Goal: Transaction & Acquisition: Book appointment/travel/reservation

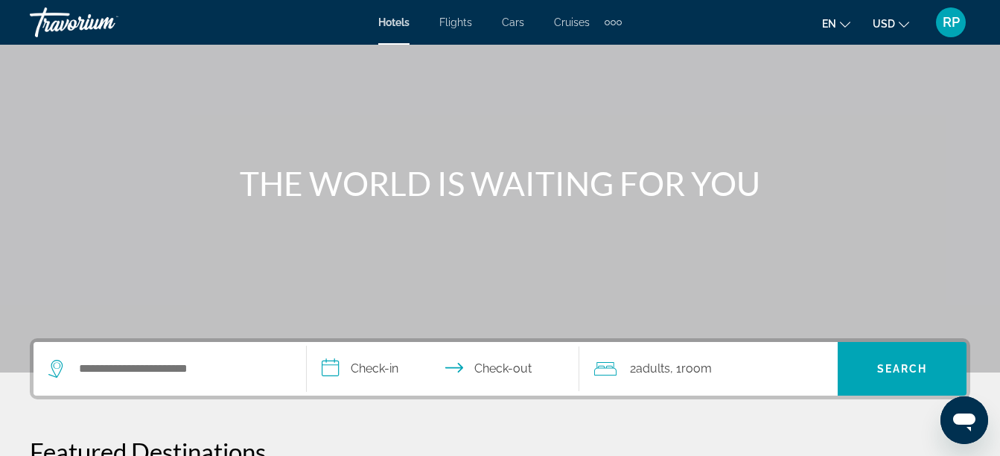
scroll to position [149, 0]
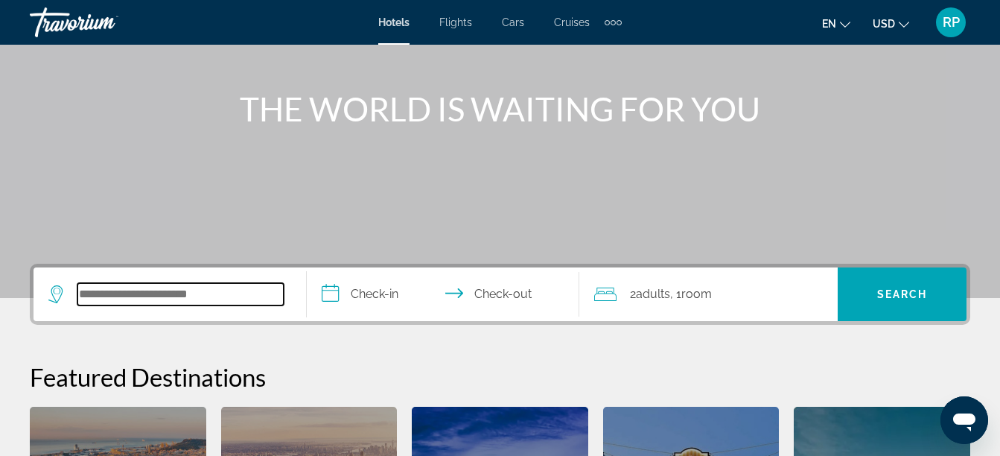
click at [116, 300] on input "Search widget" at bounding box center [180, 294] width 206 height 22
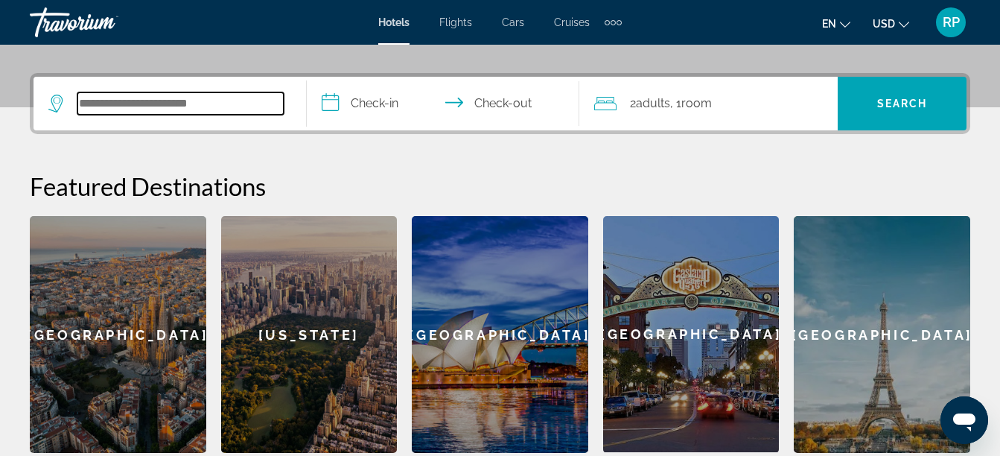
scroll to position [364, 0]
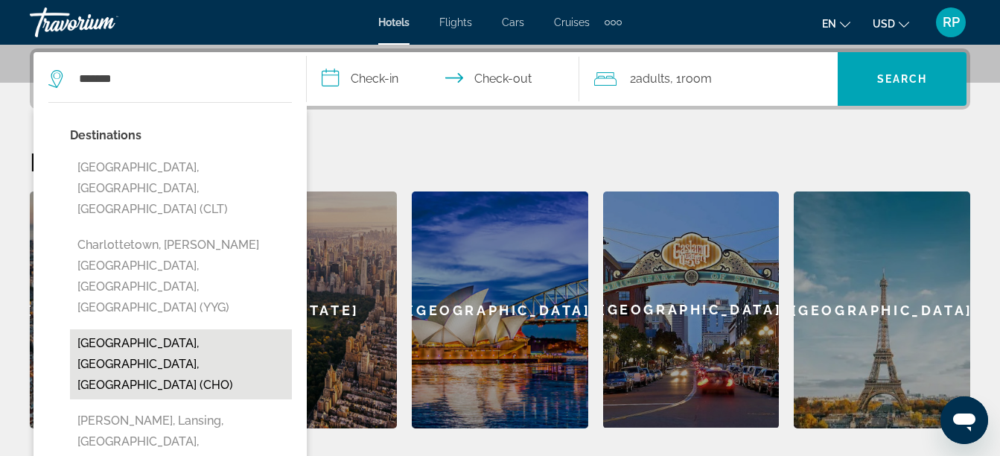
click at [126, 329] on button "[GEOGRAPHIC_DATA], [GEOGRAPHIC_DATA], [GEOGRAPHIC_DATA] (CHO)" at bounding box center [181, 364] width 222 height 70
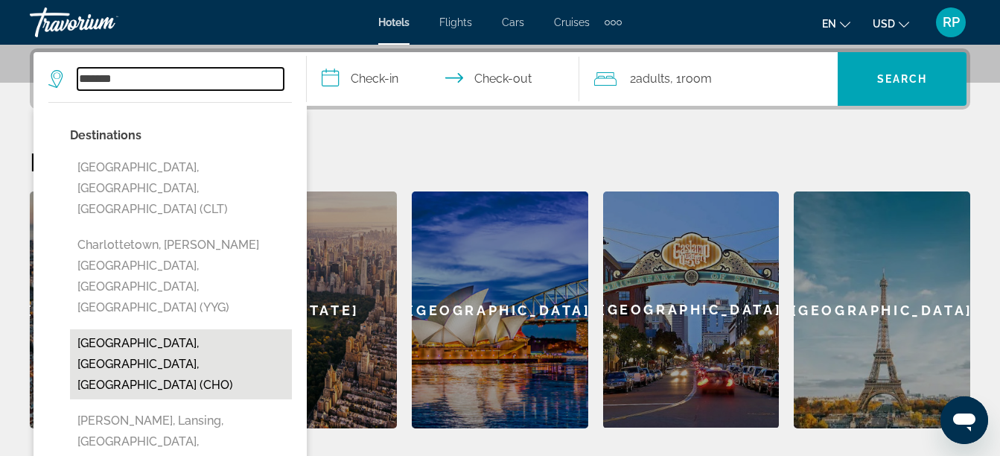
type input "**********"
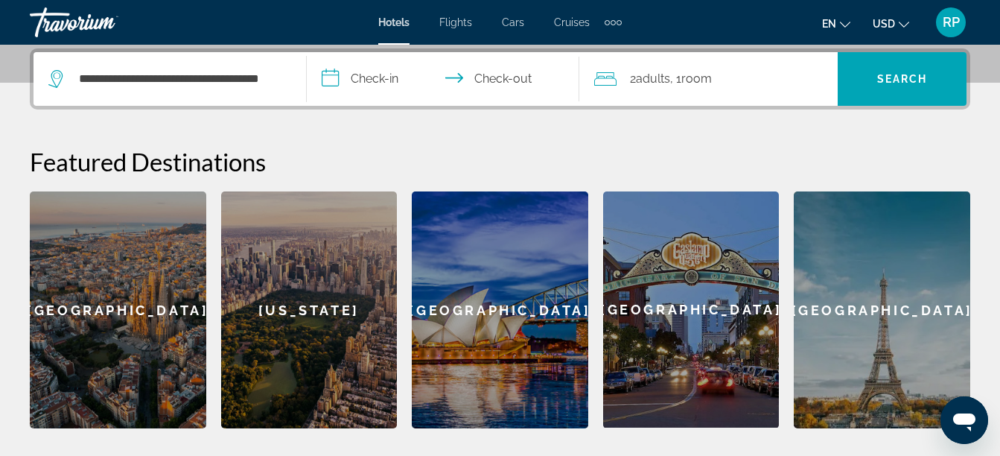
click at [375, 77] on input "**********" at bounding box center [446, 81] width 279 height 58
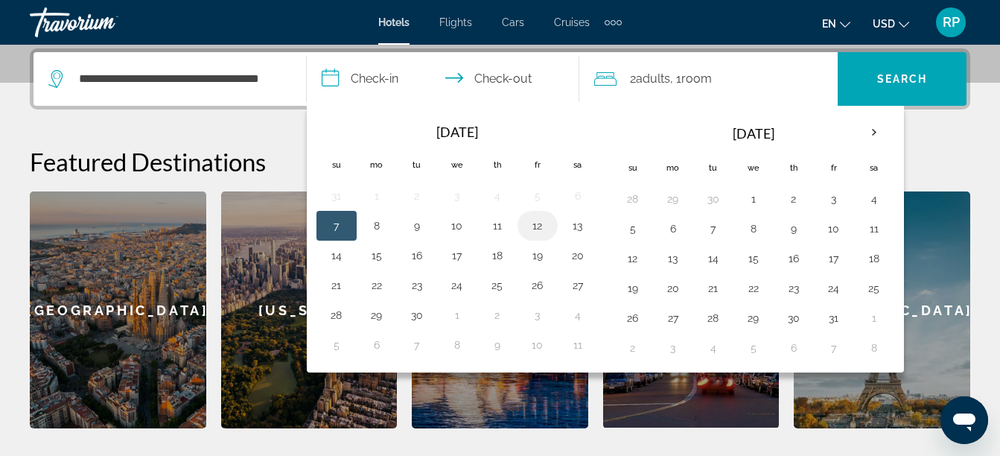
click at [534, 222] on button "12" at bounding box center [538, 225] width 24 height 21
click at [580, 227] on button "13" at bounding box center [578, 225] width 24 height 21
type input "**********"
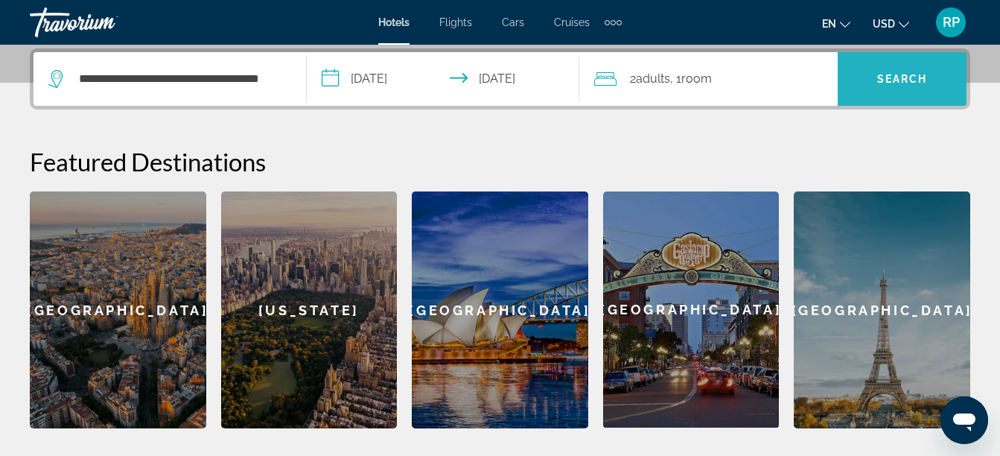
click at [920, 73] on span "Search" at bounding box center [902, 79] width 51 height 12
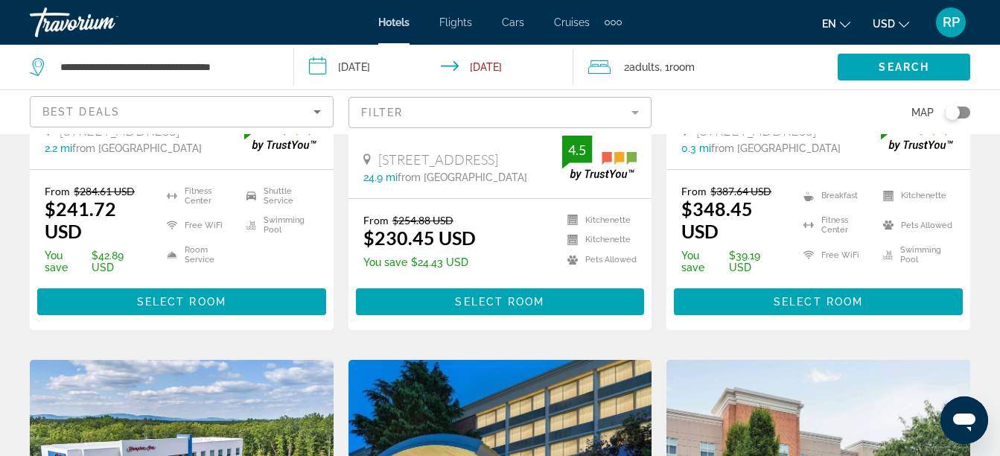
scroll to position [968, 0]
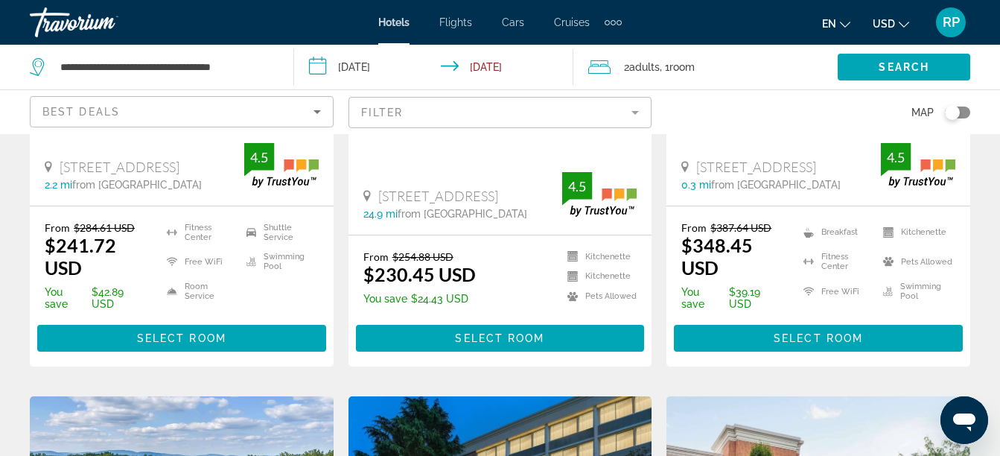
click at [953, 112] on div "Toggle map" at bounding box center [952, 112] width 15 height 15
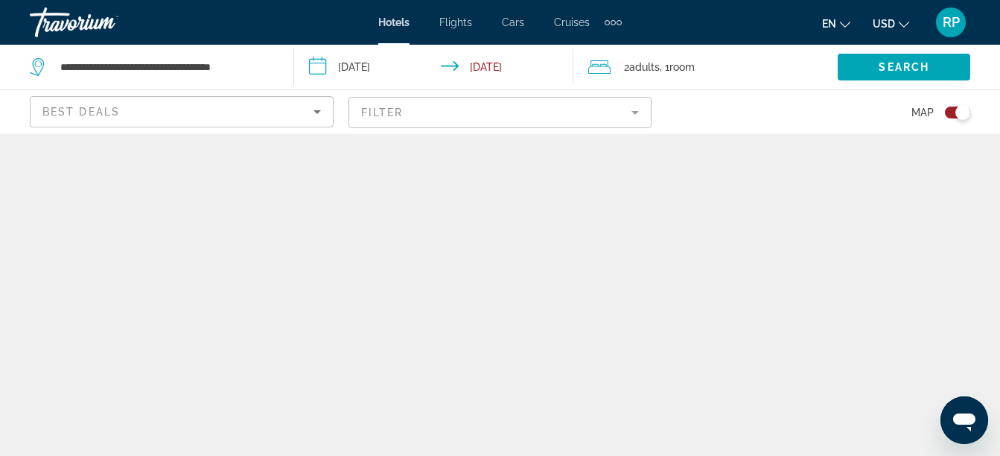
scroll to position [0, 0]
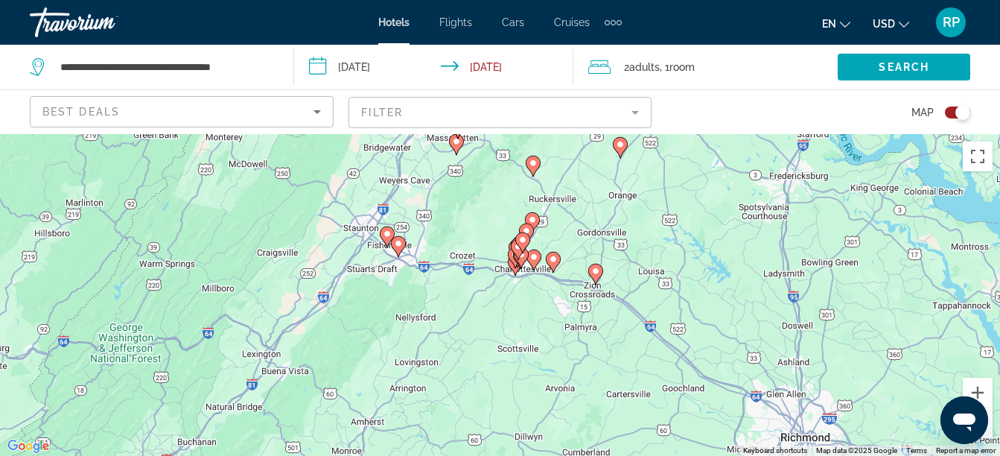
drag, startPoint x: 557, startPoint y: 418, endPoint x: 559, endPoint y: 335, distance: 82.7
click at [559, 335] on div "To activate drag with keyboard, press Alt + Enter. Once in keyboard drag state,…" at bounding box center [500, 295] width 1000 height 322
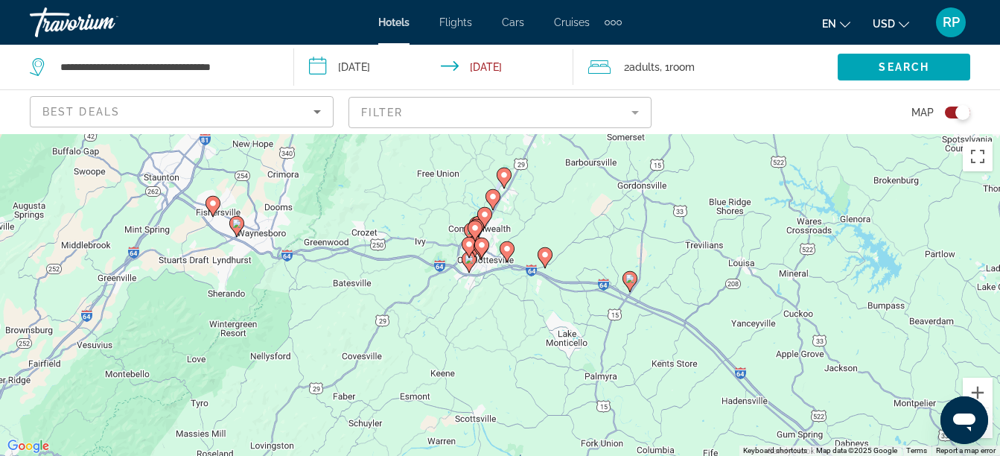
drag, startPoint x: 540, startPoint y: 305, endPoint x: 538, endPoint y: 364, distance: 58.9
click at [538, 364] on div "To activate drag with keyboard, press Alt + Enter. Once in keyboard drag state,…" at bounding box center [500, 295] width 1000 height 322
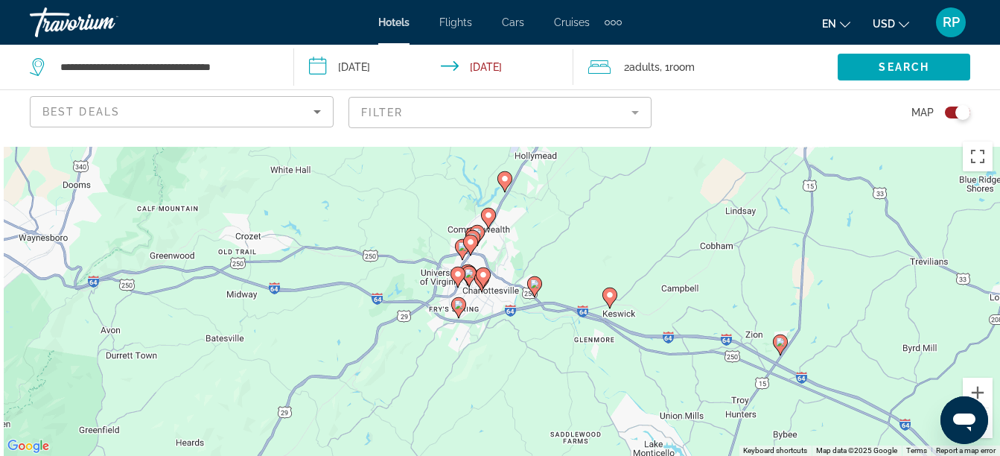
drag, startPoint x: 422, startPoint y: 273, endPoint x: 475, endPoint y: 408, distance: 144.8
click at [475, 408] on div "To activate drag with keyboard, press Alt + Enter. Once in keyboard drag state,…" at bounding box center [500, 295] width 1000 height 322
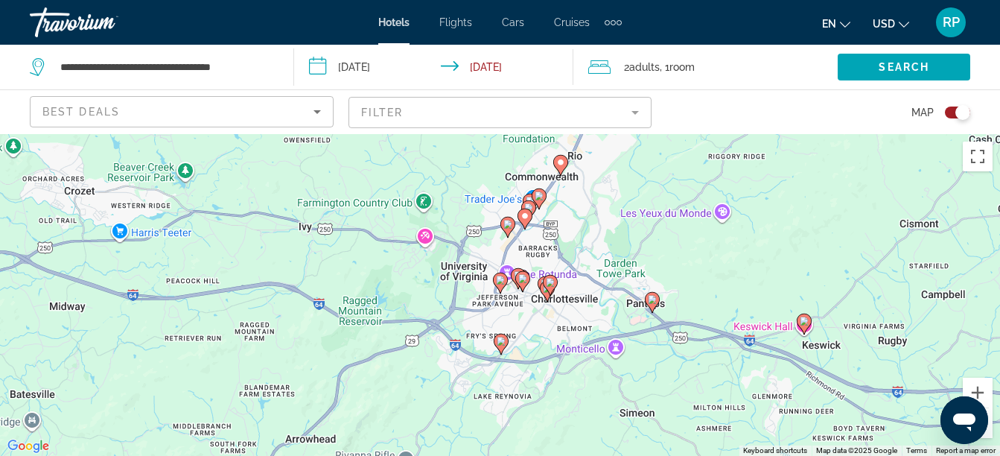
drag, startPoint x: 388, startPoint y: 317, endPoint x: 443, endPoint y: 437, distance: 131.3
click at [443, 437] on div "To activate drag with keyboard, press Alt + Enter. Once in keyboard drag state,…" at bounding box center [500, 295] width 1000 height 322
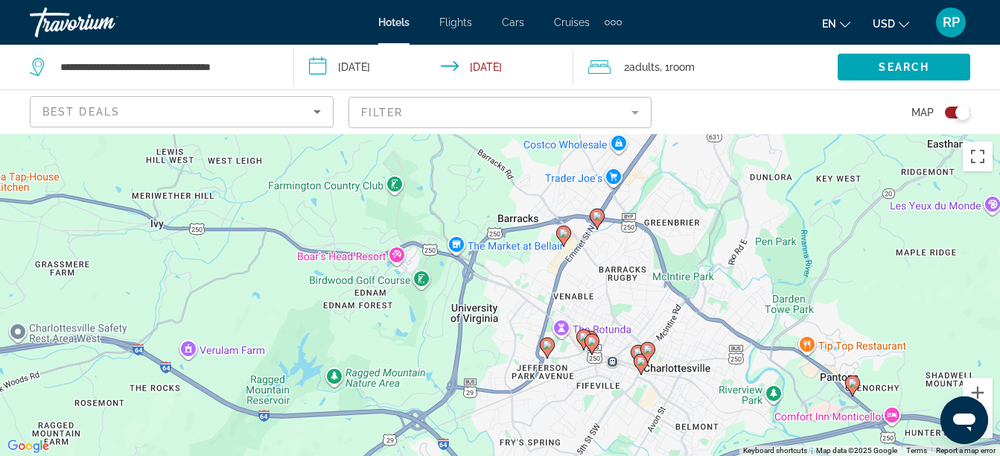
drag, startPoint x: 466, startPoint y: 210, endPoint x: 444, endPoint y: 402, distance: 192.7
click at [444, 402] on div "To activate drag with keyboard, press Alt + Enter. Once in keyboard drag state,…" at bounding box center [500, 295] width 1000 height 322
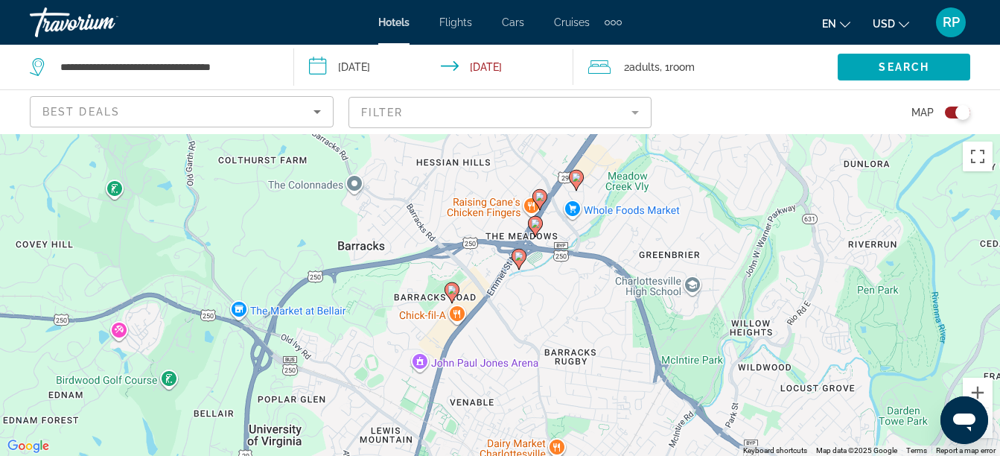
drag, startPoint x: 631, startPoint y: 241, endPoint x: 571, endPoint y: 315, distance: 95.3
click at [571, 315] on div "To activate drag with keyboard, press Alt + Enter. Once in keyboard drag state,…" at bounding box center [500, 295] width 1000 height 322
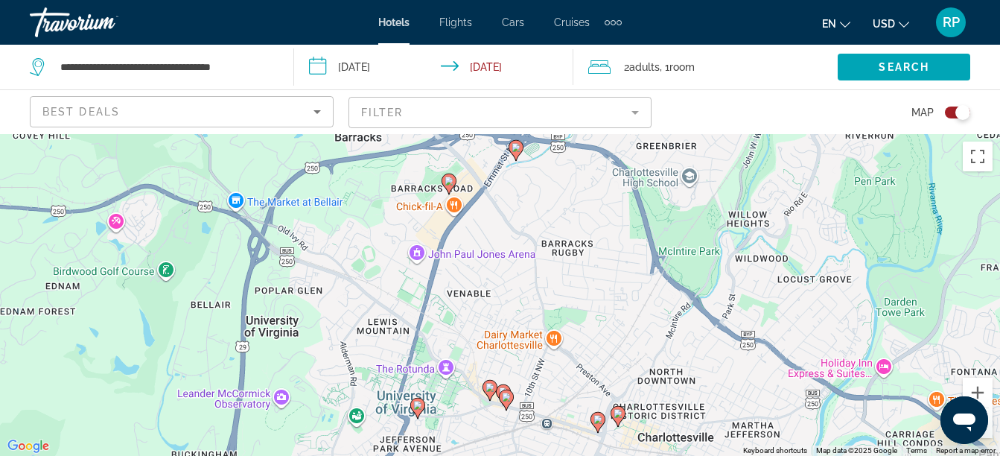
drag, startPoint x: 617, startPoint y: 387, endPoint x: 614, endPoint y: 276, distance: 111.0
click at [614, 276] on div "To activate drag with keyboard, press Alt + Enter. Once in keyboard drag state,…" at bounding box center [500, 295] width 1000 height 322
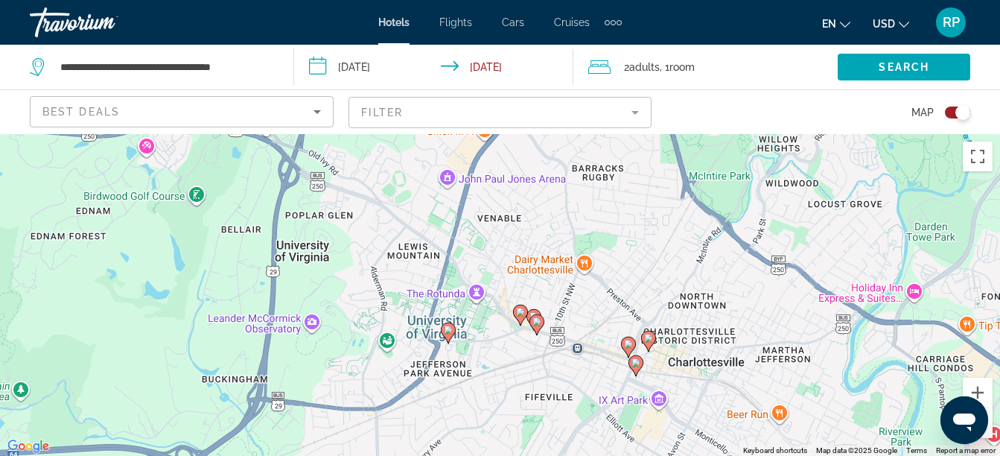
drag, startPoint x: 594, startPoint y: 298, endPoint x: 626, endPoint y: 220, distance: 84.5
click at [626, 220] on div "To activate drag with keyboard, press Alt + Enter. Once in keyboard drag state,…" at bounding box center [500, 295] width 1000 height 322
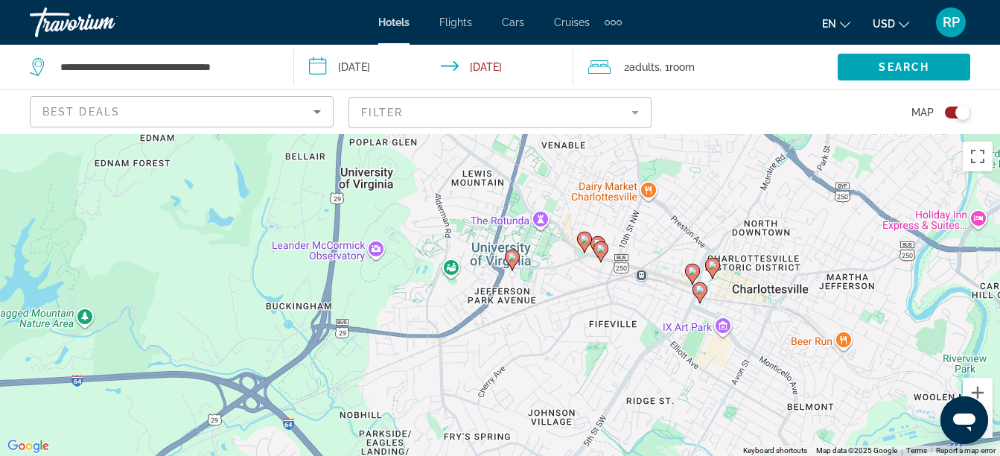
drag, startPoint x: 489, startPoint y: 377, endPoint x: 553, endPoint y: 305, distance: 96.0
click at [553, 305] on div "To activate drag with keyboard, press Alt + Enter. Once in keyboard drag state,…" at bounding box center [500, 295] width 1000 height 322
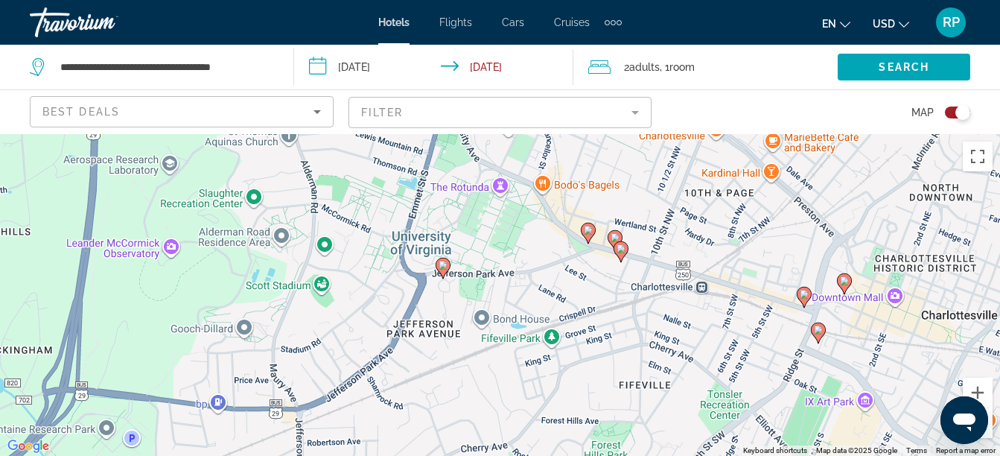
click at [440, 265] on image "Main content" at bounding box center [443, 265] width 9 height 9
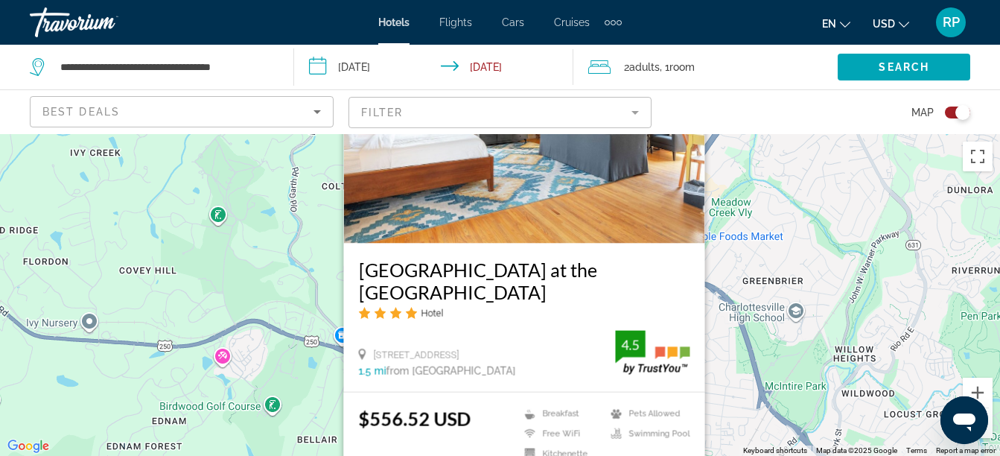
drag, startPoint x: 684, startPoint y: 267, endPoint x: 255, endPoint y: 490, distance: 483.4
click at [255, 455] on html "**********" at bounding box center [500, 228] width 1000 height 456
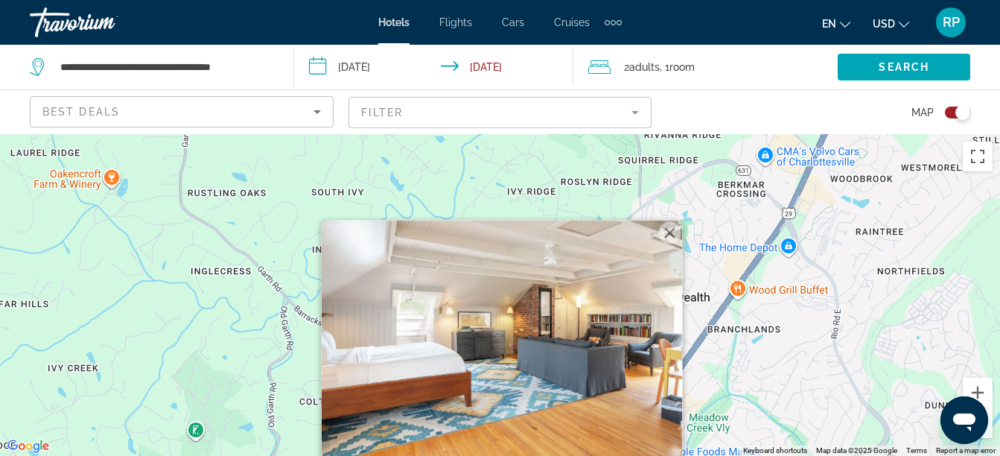
drag, startPoint x: 212, startPoint y: 188, endPoint x: 190, endPoint y: 369, distance: 182.3
click at [187, 385] on div "To activate drag with keyboard, press Alt + Enter. Once in keyboard drag state,…" at bounding box center [500, 295] width 1000 height 322
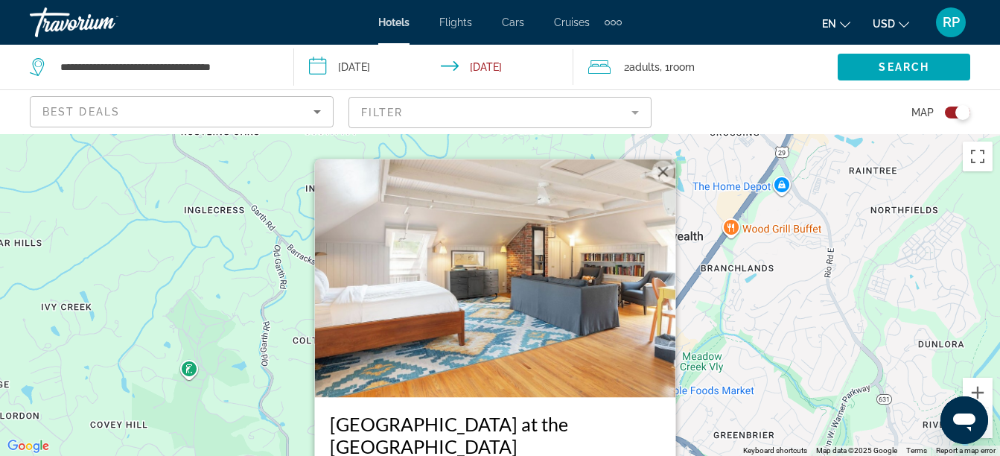
click at [659, 183] on button "Close" at bounding box center [663, 172] width 22 height 22
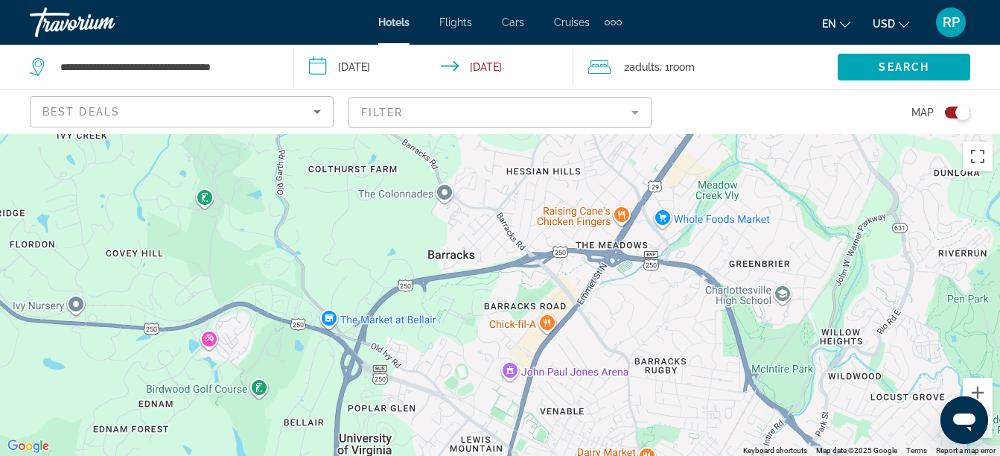
drag, startPoint x: 711, startPoint y: 374, endPoint x: 728, endPoint y: 200, distance: 174.3
click at [728, 200] on div "To activate drag with keyboard, press Alt + Enter. Once in keyboard drag state,…" at bounding box center [500, 295] width 1000 height 322
click at [543, 295] on image "Main content" at bounding box center [542, 297] width 9 height 9
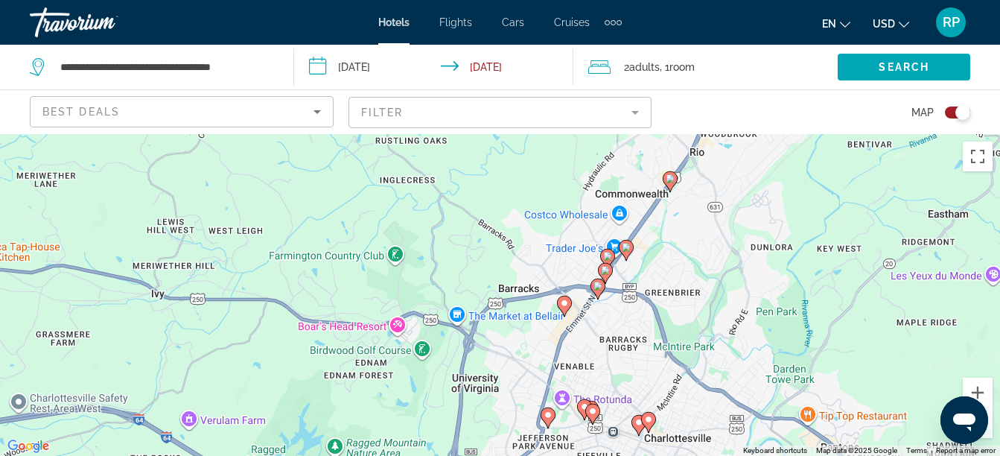
drag, startPoint x: 703, startPoint y: 345, endPoint x: 729, endPoint y: 203, distance: 144.6
click at [729, 203] on div "To activate drag with keyboard, press Alt + Enter. Once in keyboard drag state,…" at bounding box center [500, 295] width 1000 height 322
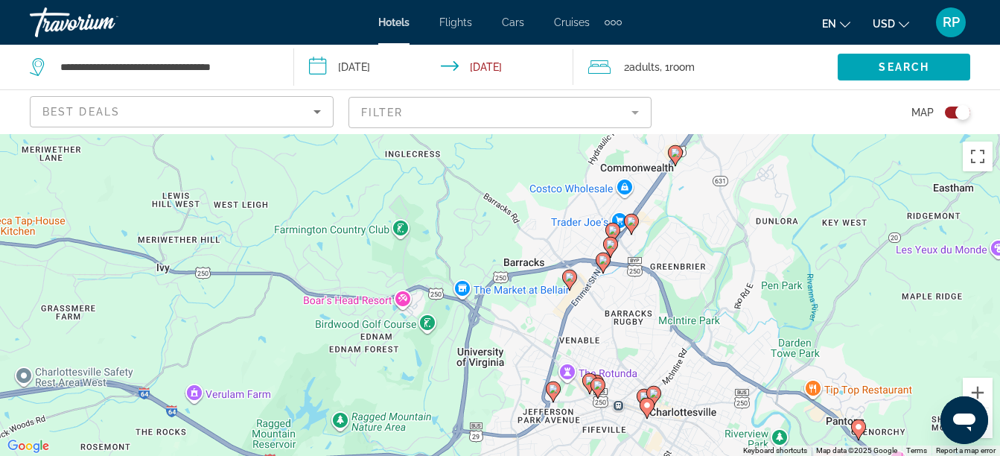
click at [569, 279] on image "Main content" at bounding box center [569, 277] width 9 height 9
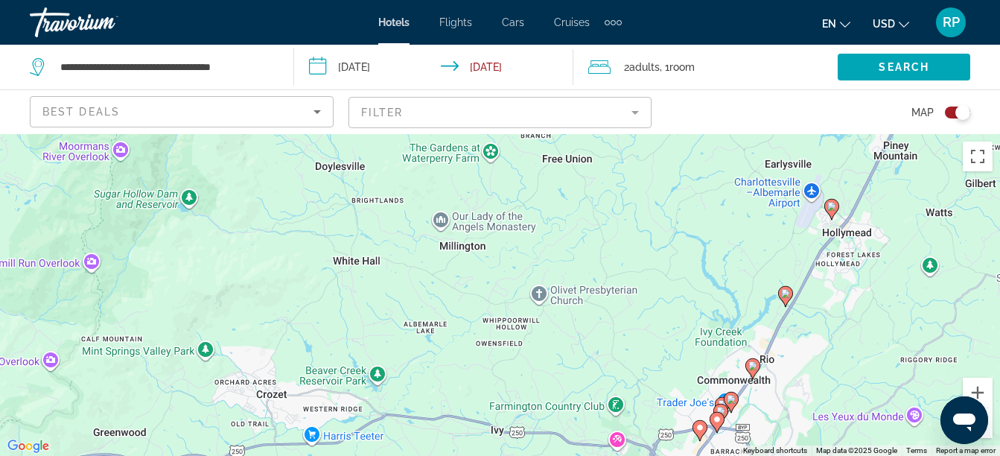
click at [830, 209] on image "Main content" at bounding box center [832, 206] width 9 height 9
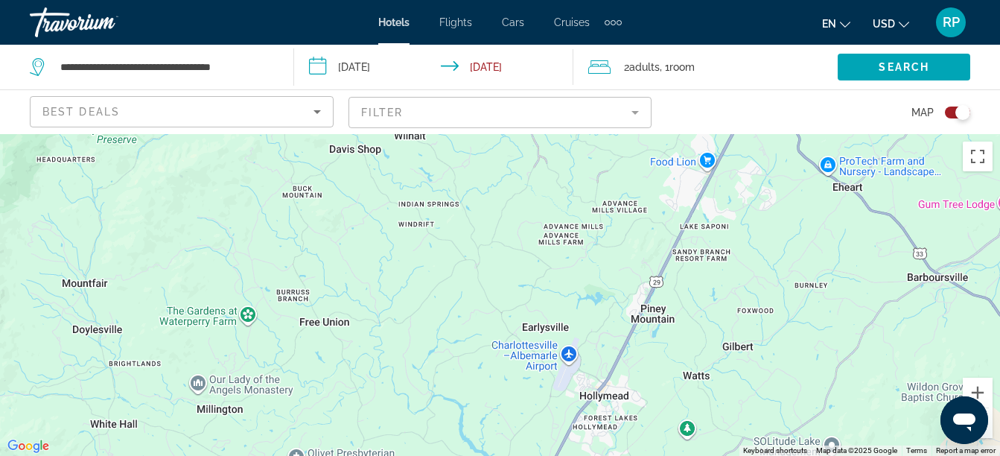
drag, startPoint x: 699, startPoint y: 337, endPoint x: 509, endPoint y: 145, distance: 270.7
click at [509, 145] on div "To activate drag with keyboard, press Alt + Enter. Once in keyboard drag state,…" at bounding box center [500, 295] width 1000 height 322
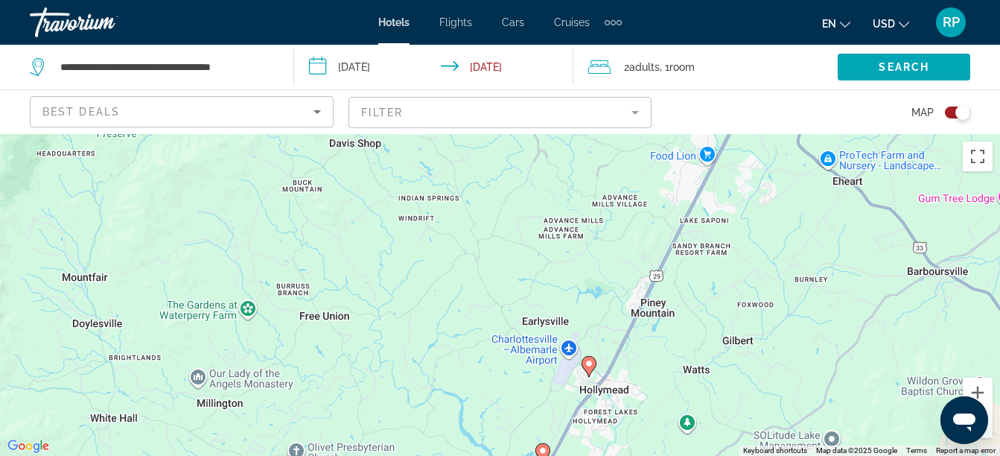
click at [591, 364] on image "Main content" at bounding box center [589, 363] width 9 height 9
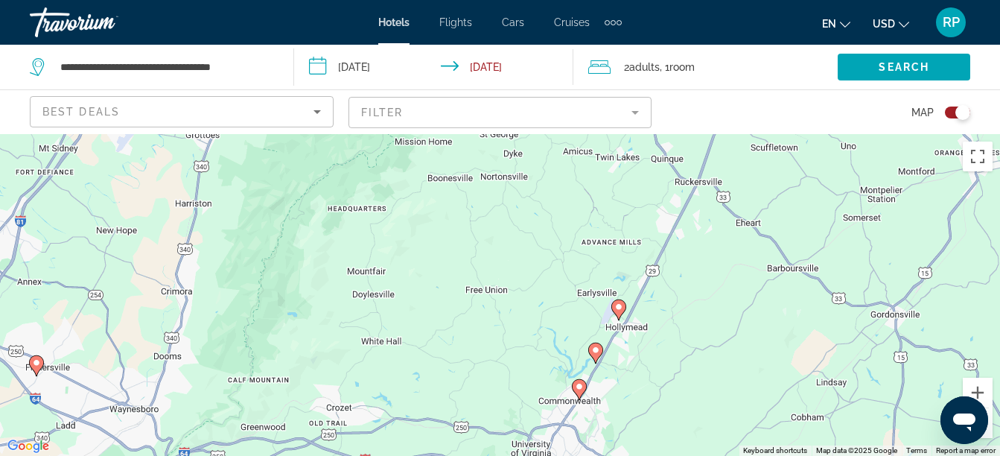
drag, startPoint x: 678, startPoint y: 390, endPoint x: 707, endPoint y: 224, distance: 168.6
click at [707, 224] on div "To activate drag with keyboard, press Alt + Enter. Once in keyboard drag state,…" at bounding box center [500, 295] width 1000 height 322
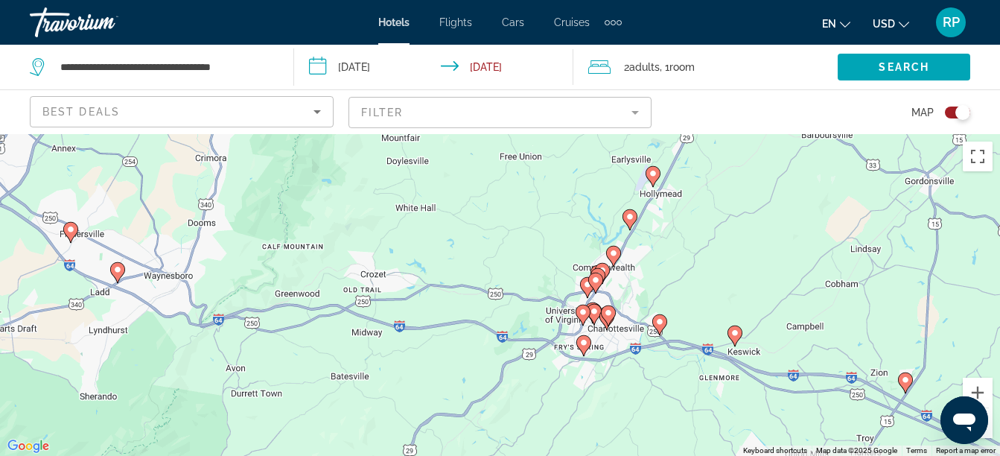
drag, startPoint x: 615, startPoint y: 360, endPoint x: 649, endPoint y: 251, distance: 114.0
click at [649, 251] on div "To activate drag with keyboard, press Alt + Enter. Once in keyboard drag state,…" at bounding box center [500, 295] width 1000 height 322
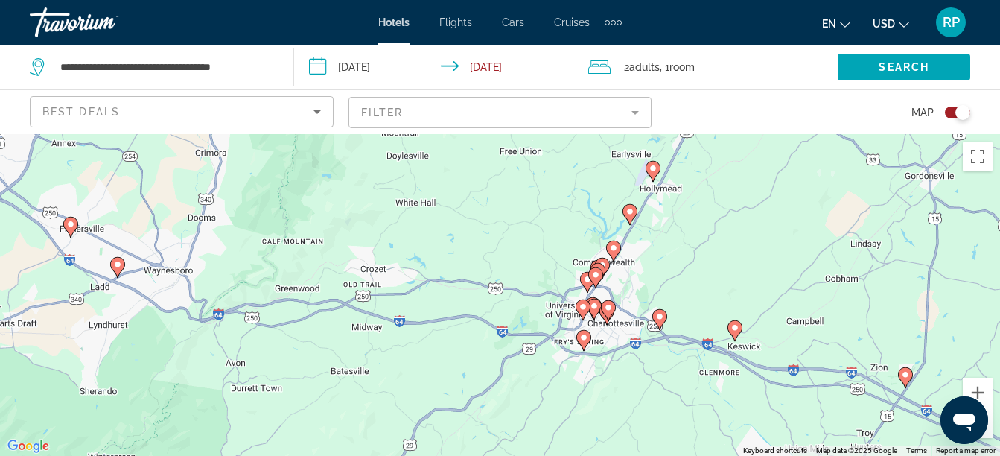
click at [635, 218] on gmp-advanced-marker "Main content" at bounding box center [630, 214] width 15 height 22
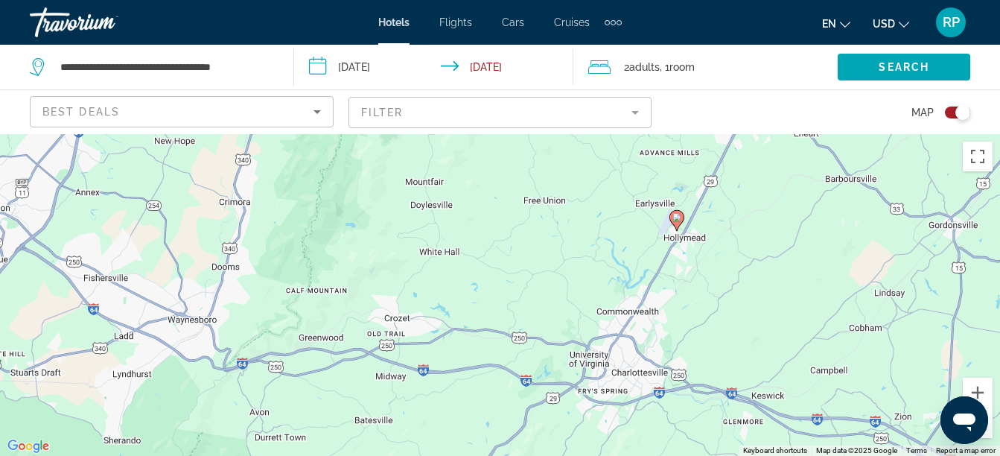
drag, startPoint x: 726, startPoint y: 422, endPoint x: 755, endPoint y: 104, distance: 319.4
click at [755, 134] on div "**********" at bounding box center [500, 362] width 1000 height 456
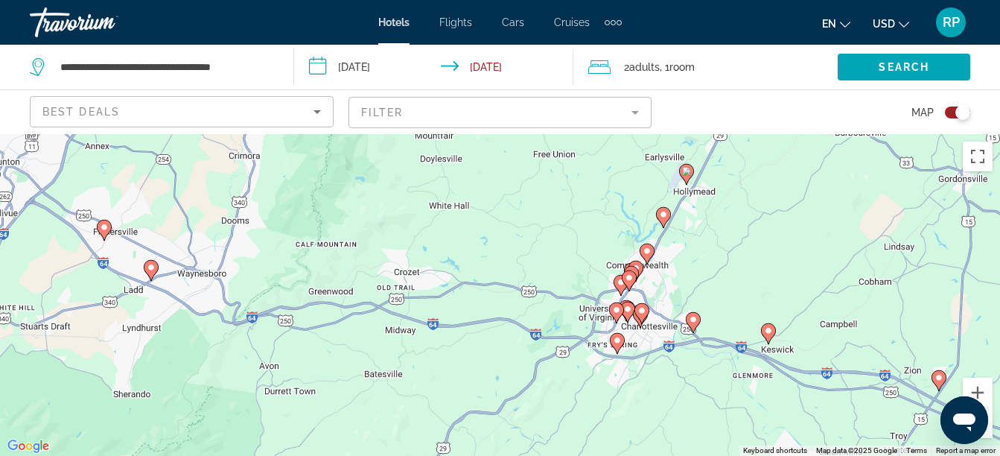
click at [647, 255] on image "Main content" at bounding box center [647, 251] width 9 height 9
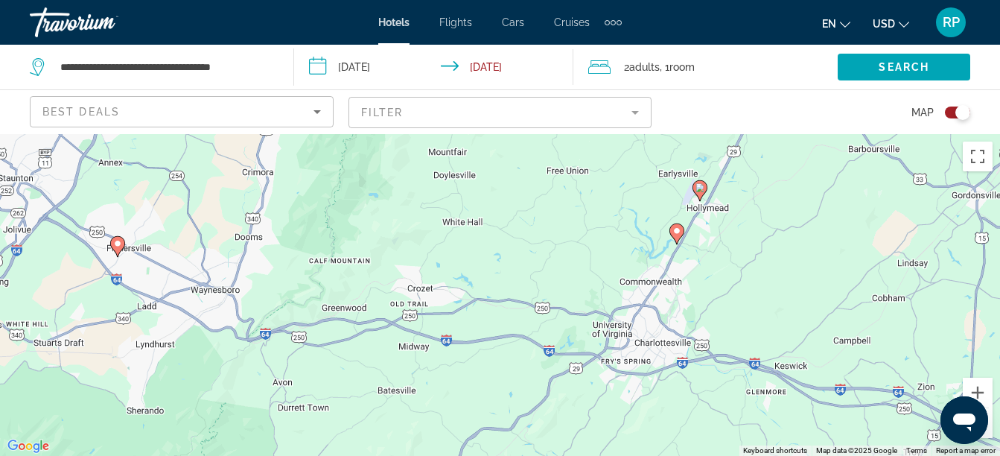
drag, startPoint x: 746, startPoint y: 427, endPoint x: 762, endPoint y: 139, distance: 288.7
click at [762, 139] on div "To activate drag with keyboard, press Alt + Enter. Once in keyboard drag state,…" at bounding box center [500, 295] width 1000 height 322
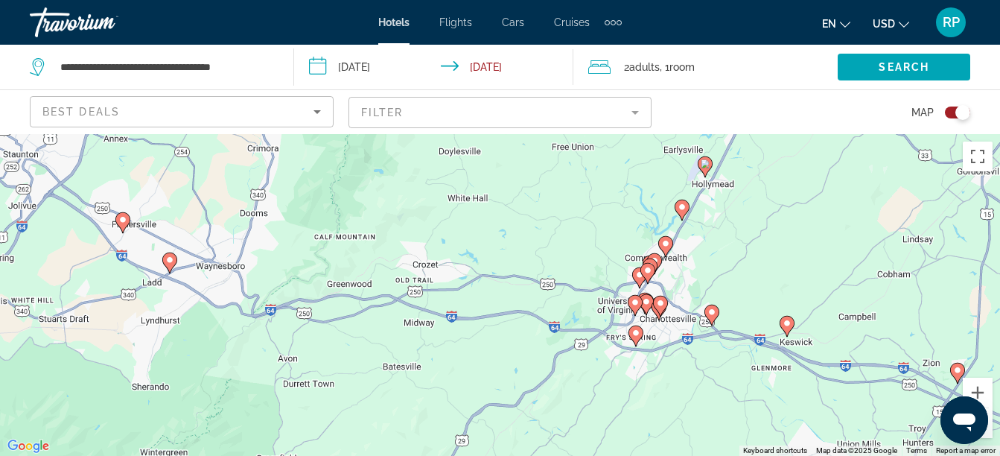
drag, startPoint x: 737, startPoint y: 289, endPoint x: 737, endPoint y: 274, distance: 14.9
click at [740, 276] on div "To activate drag with keyboard, press Alt + Enter. Once in keyboard drag state,…" at bounding box center [500, 295] width 1000 height 322
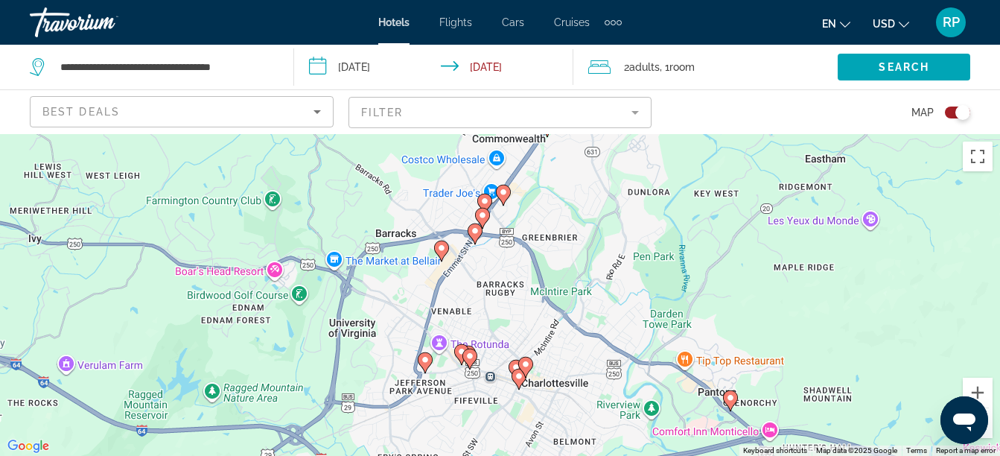
drag, startPoint x: 553, startPoint y: 295, endPoint x: 636, endPoint y: 240, distance: 99.4
click at [636, 240] on div "To activate drag with keyboard, press Alt + Enter. Once in keyboard drag state,…" at bounding box center [500, 295] width 1000 height 322
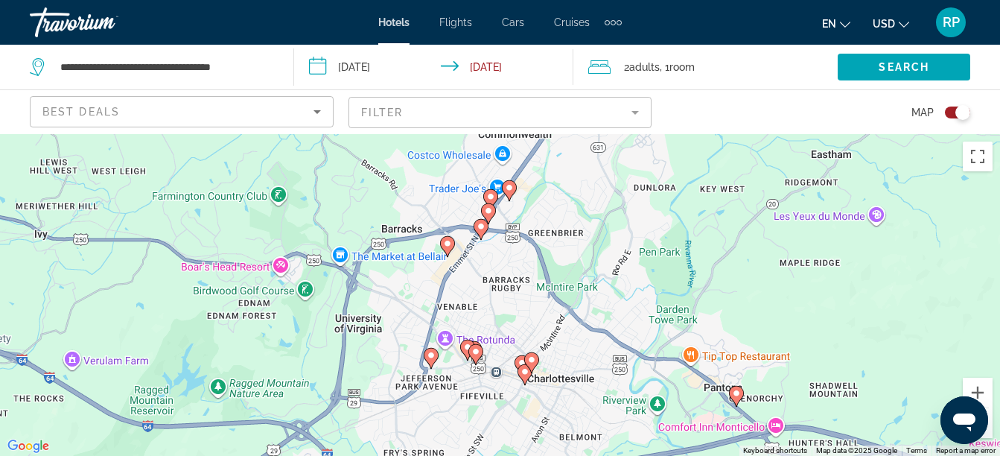
click at [510, 191] on image "Main content" at bounding box center [509, 187] width 9 height 9
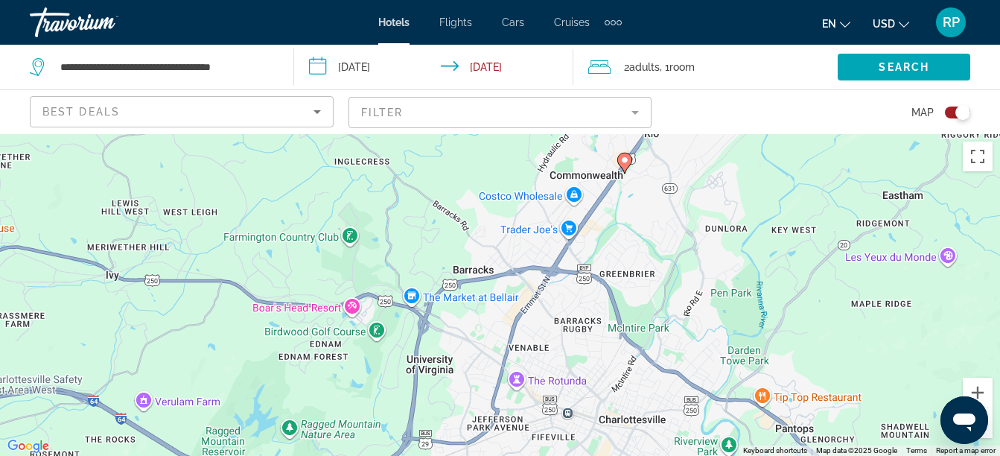
drag, startPoint x: 730, startPoint y: 434, endPoint x: 802, endPoint y: 105, distance: 336.4
click at [802, 134] on div "**********" at bounding box center [500, 362] width 1000 height 456
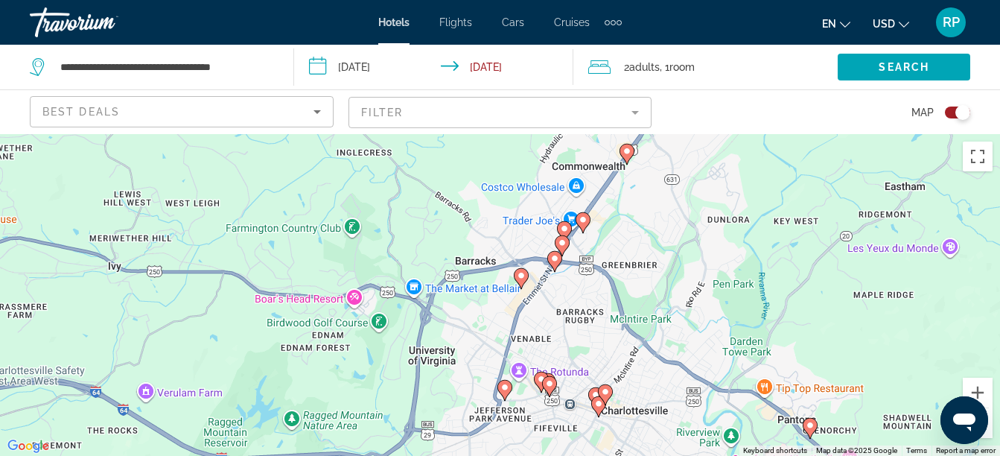
click at [558, 242] on icon "Main content" at bounding box center [561, 245] width 13 height 19
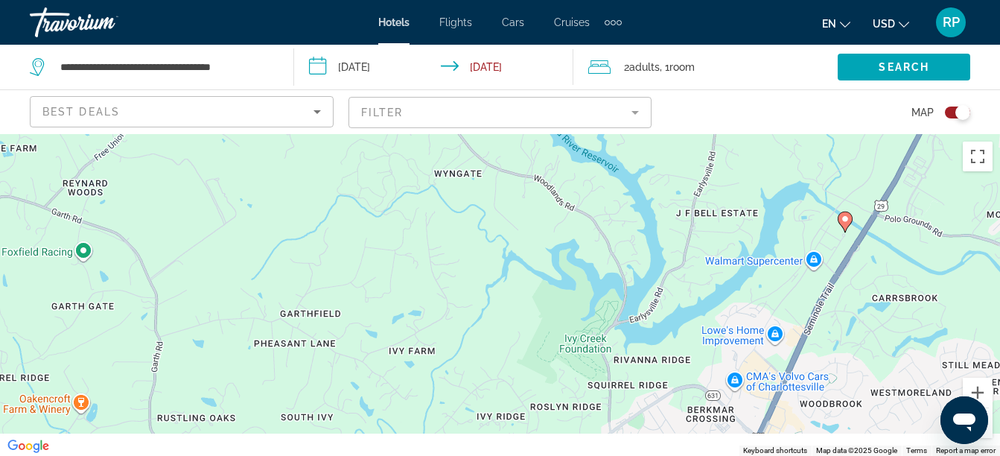
drag, startPoint x: 661, startPoint y: 357, endPoint x: 596, endPoint y: 152, distance: 214.9
click at [596, 152] on div "To activate drag with keyboard, press Alt + Enter. Once in keyboard drag state,…" at bounding box center [500, 295] width 1000 height 322
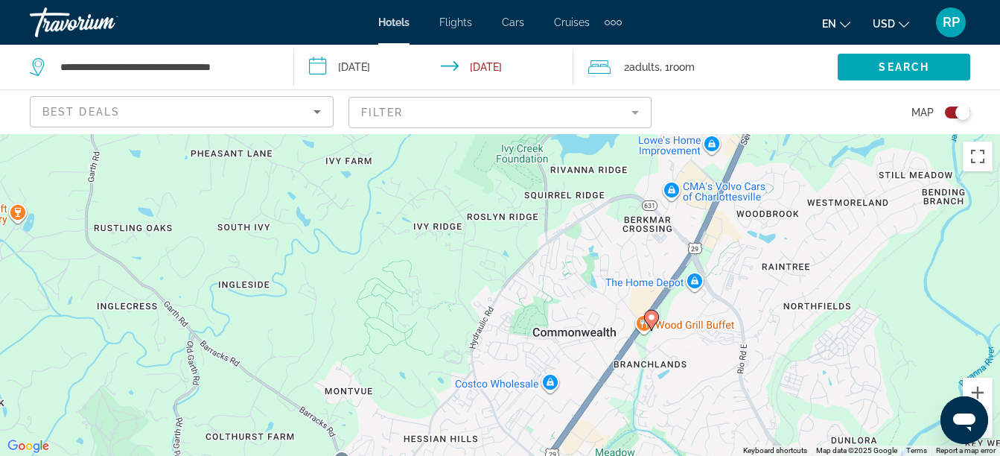
drag, startPoint x: 609, startPoint y: 326, endPoint x: 559, endPoint y: 166, distance: 167.3
click at [559, 166] on div "To activate drag with keyboard, press Alt + Enter. Once in keyboard drag state,…" at bounding box center [500, 295] width 1000 height 322
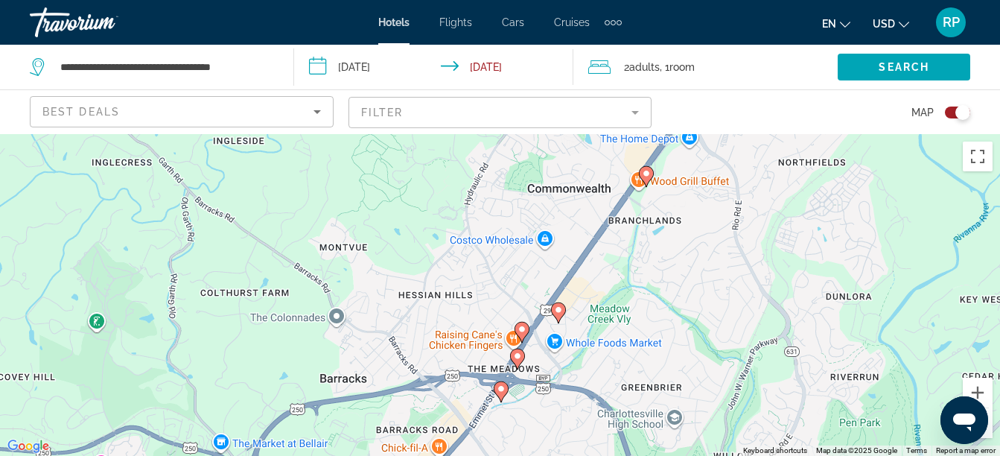
drag, startPoint x: 528, startPoint y: 338, endPoint x: 532, endPoint y: 194, distance: 143.8
click at [532, 194] on div "To activate drag with keyboard, press Alt + Enter. Once in keyboard drag state,…" at bounding box center [500, 295] width 1000 height 322
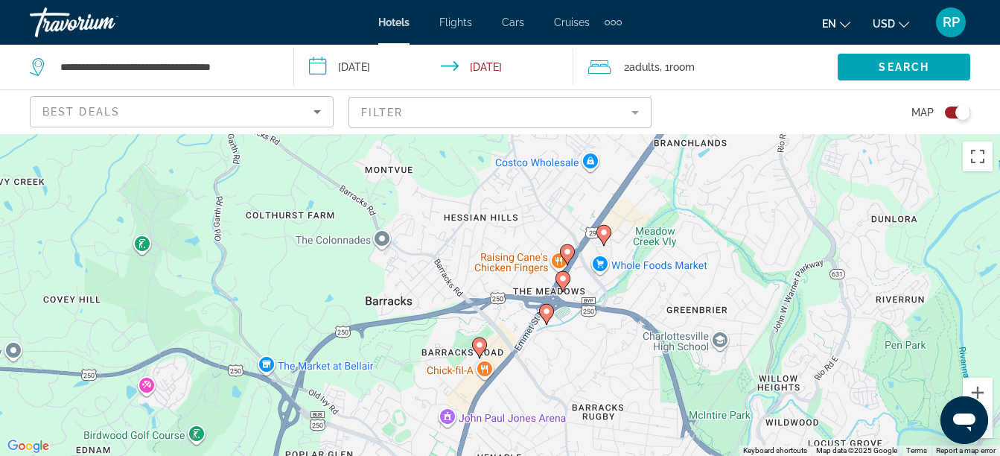
drag, startPoint x: 482, startPoint y: 288, endPoint x: 516, endPoint y: 224, distance: 72.7
click at [516, 224] on div "To activate drag with keyboard, press Alt + Enter. Once in keyboard drag state,…" at bounding box center [500, 295] width 1000 height 322
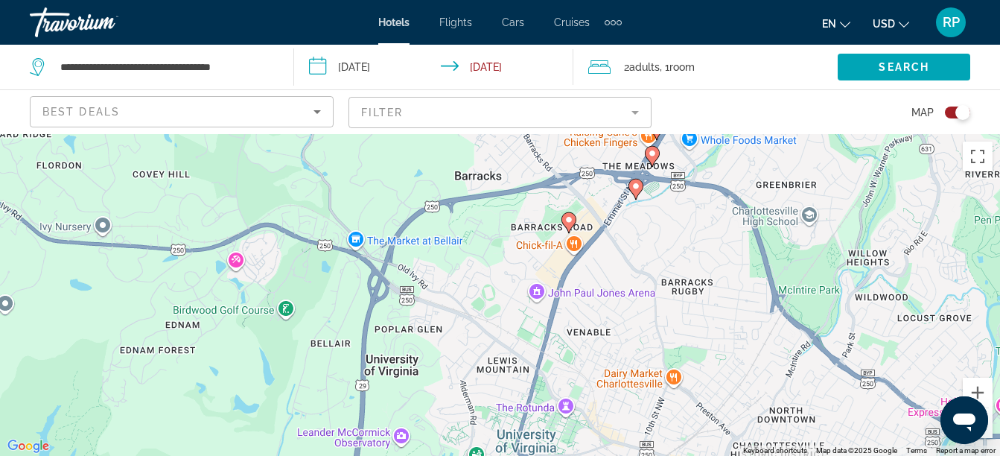
drag, startPoint x: 535, startPoint y: 379, endPoint x: 627, endPoint y: 251, distance: 157.9
click at [627, 251] on div "To activate drag with keyboard, press Alt + Enter. Once in keyboard drag state,…" at bounding box center [500, 295] width 1000 height 322
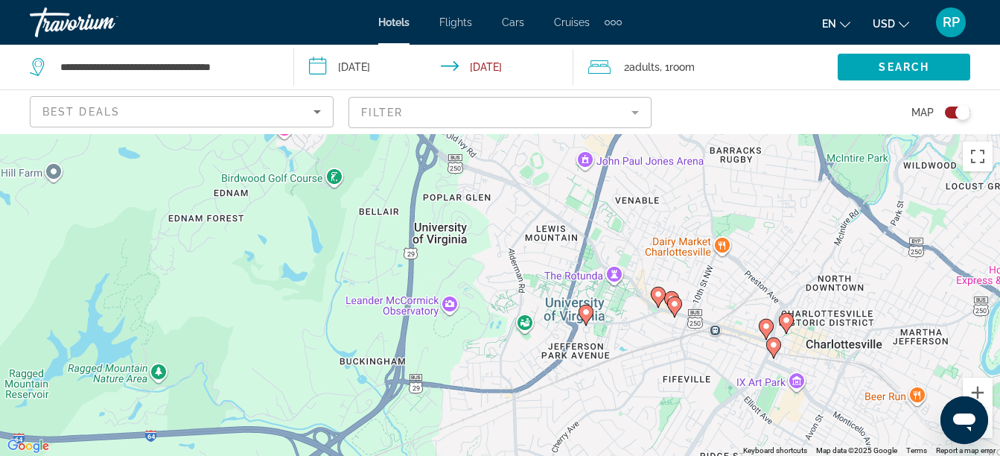
drag, startPoint x: 477, startPoint y: 381, endPoint x: 530, endPoint y: 242, distance: 148.3
click at [530, 242] on div "To activate drag with keyboard, press Alt + Enter. Once in keyboard drag state,…" at bounding box center [500, 295] width 1000 height 322
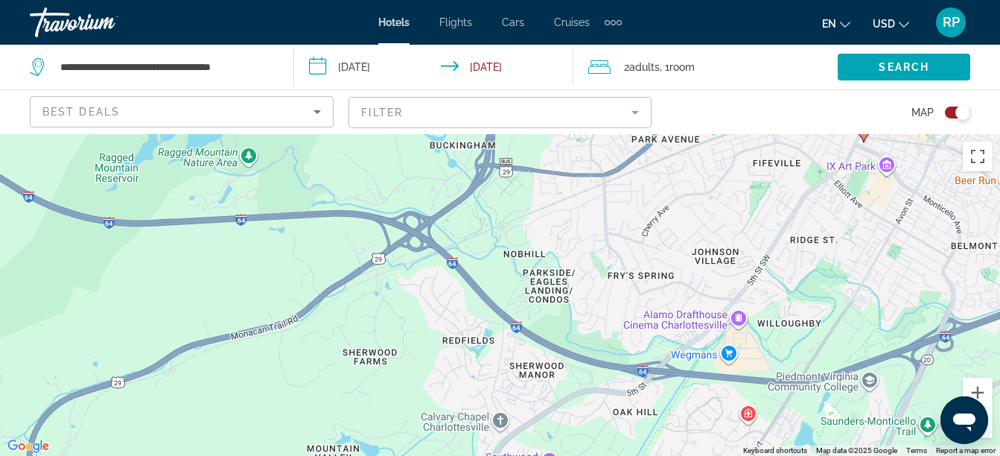
drag, startPoint x: 442, startPoint y: 402, endPoint x: 524, endPoint y: 193, distance: 224.4
click at [524, 193] on div "To activate drag with keyboard, press Alt + Enter. Once in keyboard drag state,…" at bounding box center [500, 295] width 1000 height 322
click at [681, 339] on image "Main content" at bounding box center [680, 338] width 9 height 9
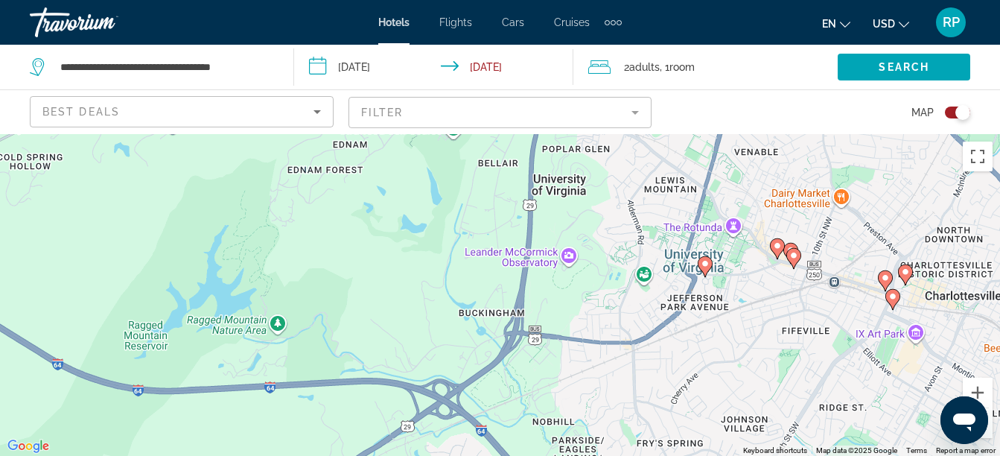
drag, startPoint x: 422, startPoint y: 408, endPoint x: 451, endPoint y: 357, distance: 59.4
click at [451, 357] on div "To activate drag with keyboard, press Alt + Enter. Once in keyboard drag state,…" at bounding box center [500, 295] width 1000 height 322
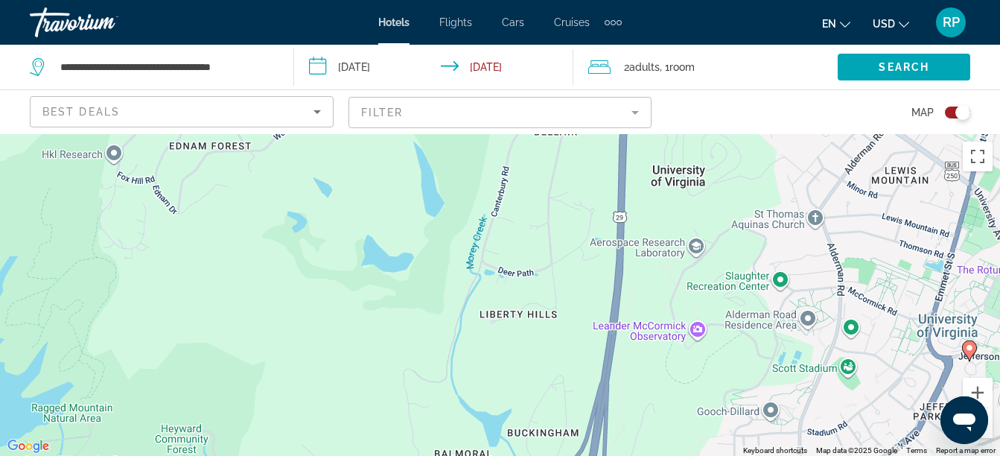
drag, startPoint x: 516, startPoint y: 201, endPoint x: 530, endPoint y: 369, distance: 168.9
click at [530, 369] on div "To activate drag with keyboard, press Alt + Enter. Once in keyboard drag state,…" at bounding box center [500, 295] width 1000 height 322
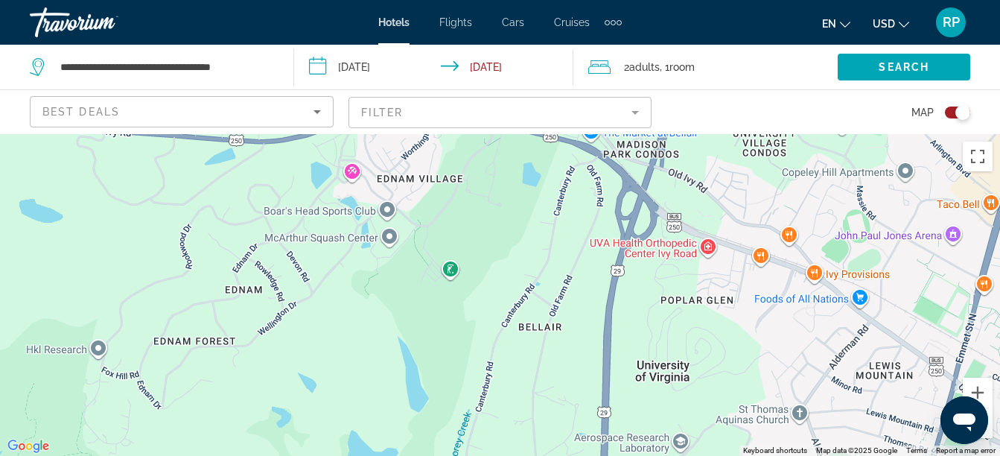
drag, startPoint x: 546, startPoint y: 245, endPoint x: 530, endPoint y: 444, distance: 199.6
click at [530, 444] on div "To activate drag with keyboard, press Alt + Enter. Once in keyboard drag state,…" at bounding box center [500, 295] width 1000 height 322
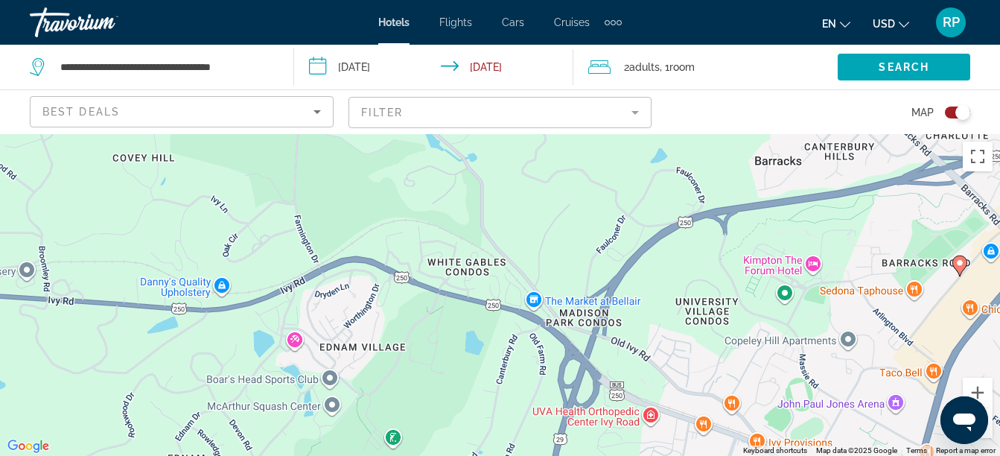
drag, startPoint x: 406, startPoint y: 310, endPoint x: 348, endPoint y: 473, distance: 173.2
click at [348, 455] on html "**********" at bounding box center [500, 228] width 1000 height 456
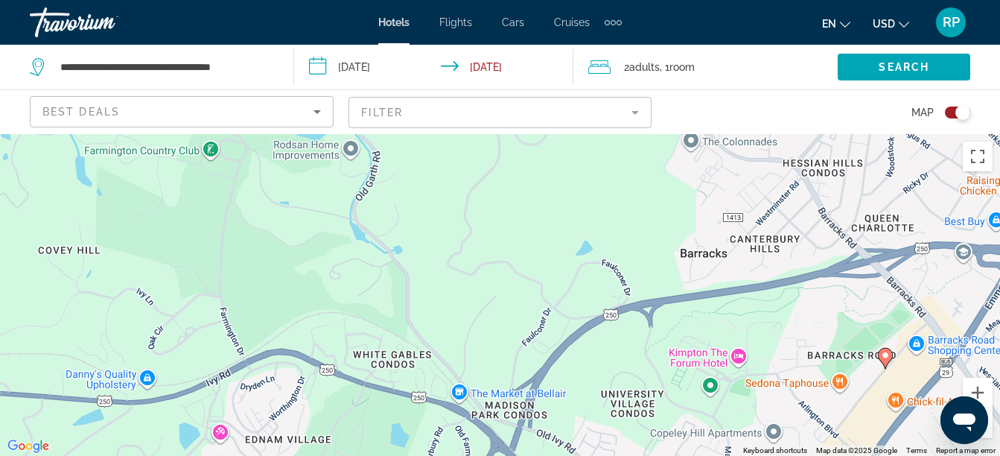
drag, startPoint x: 686, startPoint y: 273, endPoint x: 612, endPoint y: 361, distance: 114.7
click at [612, 361] on div "To activate drag with keyboard, press Alt + Enter. Once in keyboard drag state,…" at bounding box center [500, 295] width 1000 height 322
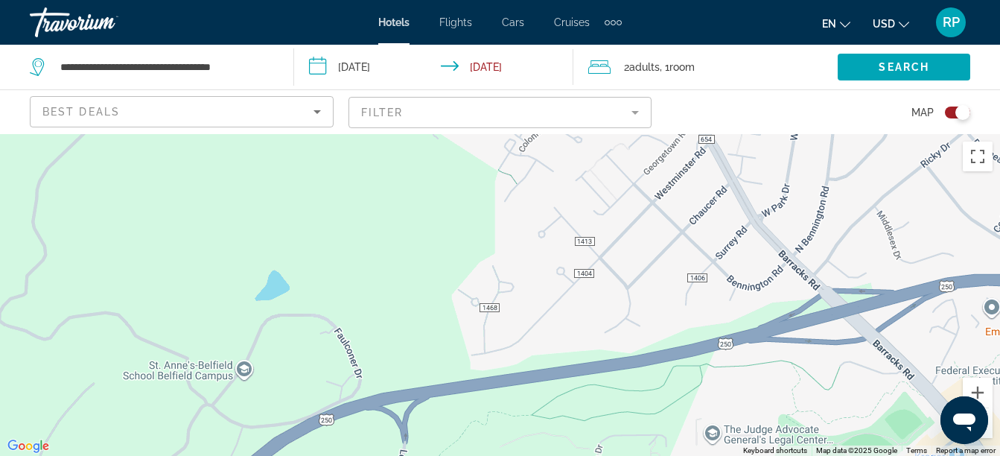
drag, startPoint x: 696, startPoint y: 300, endPoint x: 527, endPoint y: 439, distance: 218.6
click at [527, 439] on div "To activate drag with keyboard, press Alt + Enter. Once in keyboard drag state,…" at bounding box center [500, 295] width 1000 height 322
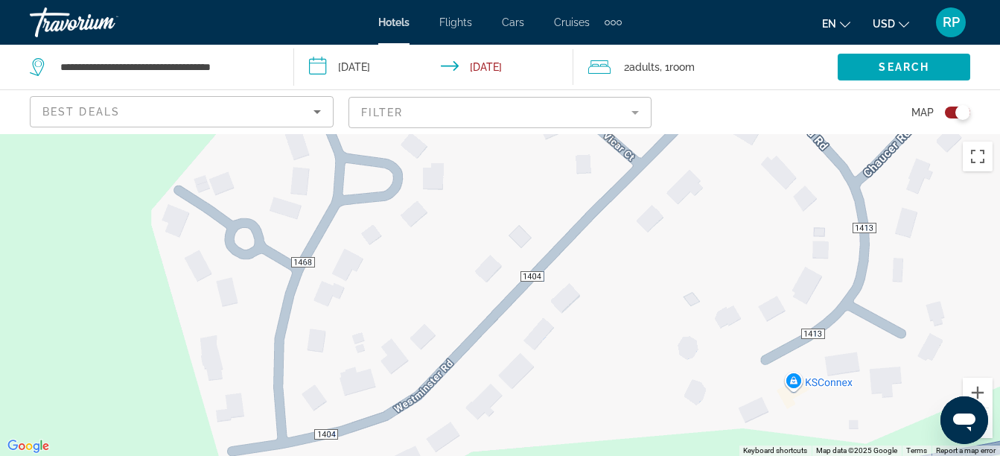
drag, startPoint x: 568, startPoint y: 215, endPoint x: 545, endPoint y: 481, distance: 267.6
click at [545, 455] on html "**********" at bounding box center [500, 228] width 1000 height 456
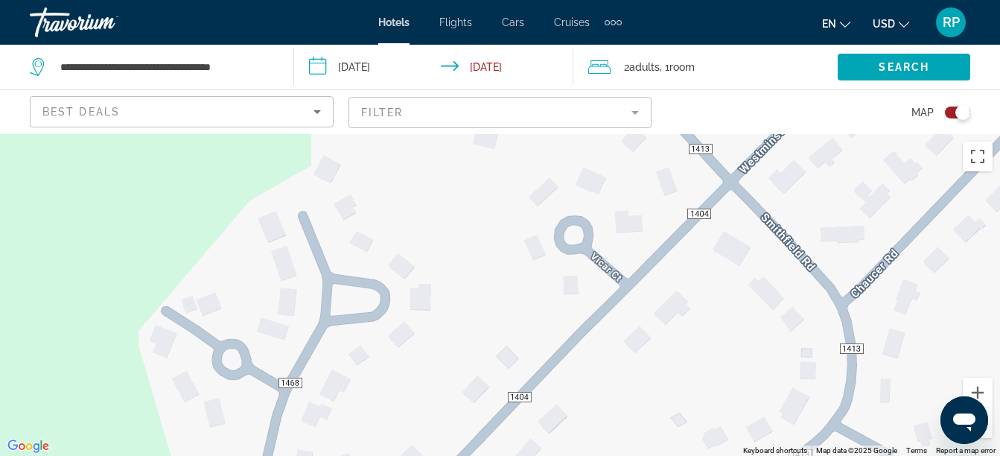
drag, startPoint x: 617, startPoint y: 302, endPoint x: 604, endPoint y: 424, distance: 122.1
click at [604, 424] on div "Main content" at bounding box center [500, 295] width 1000 height 322
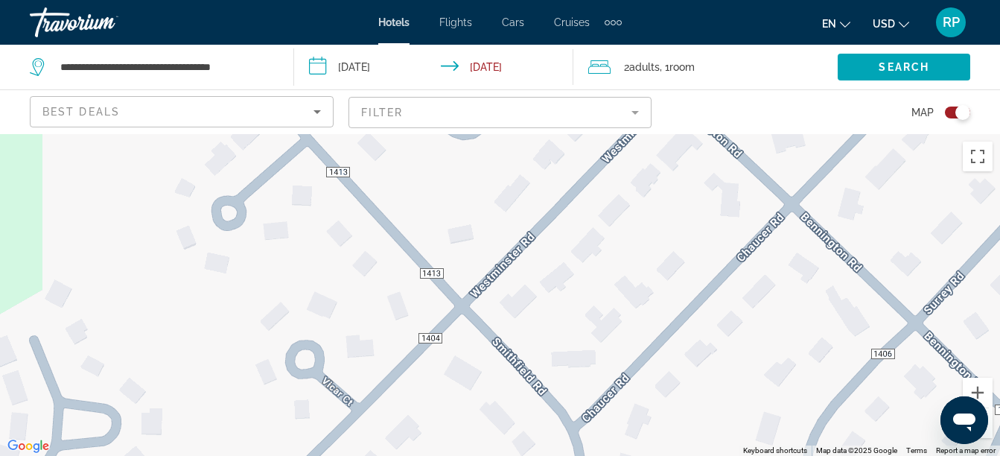
drag, startPoint x: 697, startPoint y: 362, endPoint x: 390, endPoint y: 494, distance: 334.7
click at [390, 455] on html "**********" at bounding box center [500, 228] width 1000 height 456
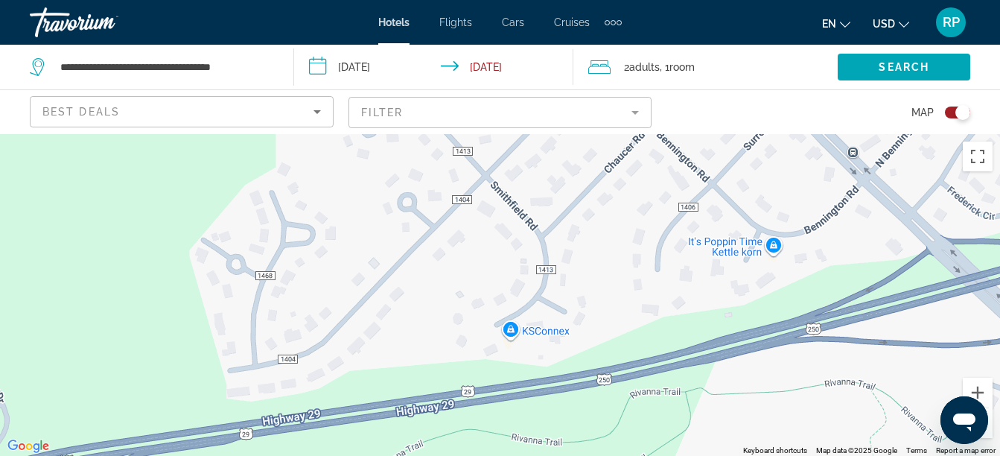
drag, startPoint x: 609, startPoint y: 338, endPoint x: 629, endPoint y: 161, distance: 178.4
click at [629, 161] on div "Main content" at bounding box center [500, 295] width 1000 height 322
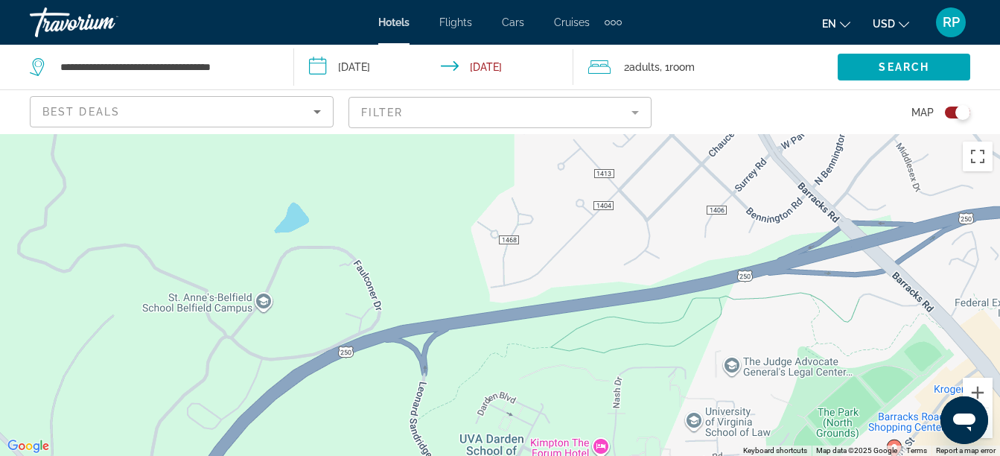
drag, startPoint x: 483, startPoint y: 417, endPoint x: 597, endPoint y: 349, distance: 132.0
click at [597, 349] on div "To activate drag with keyboard, press Alt + Enter. Once in keyboard drag state,…" at bounding box center [500, 295] width 1000 height 322
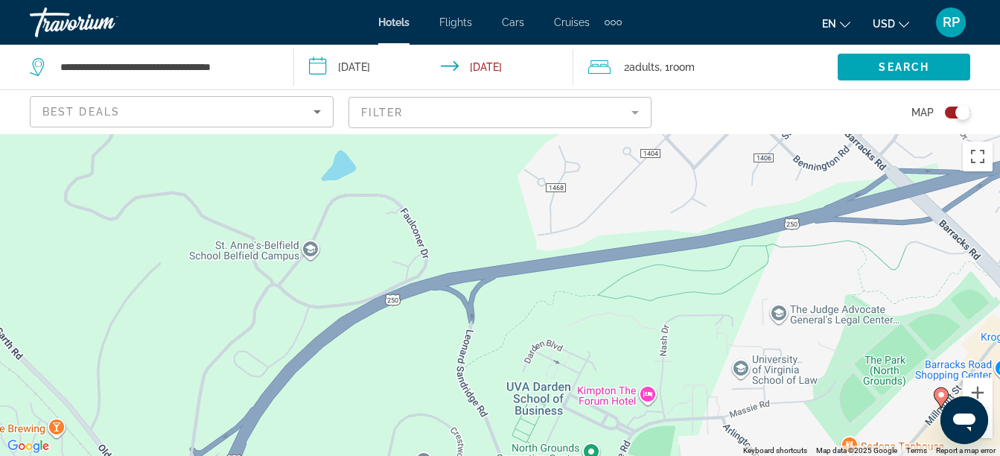
drag, startPoint x: 576, startPoint y: 369, endPoint x: 624, endPoint y: 317, distance: 71.2
click at [624, 317] on div "To activate drag with keyboard, press Alt + Enter. Once in keyboard drag state,…" at bounding box center [500, 295] width 1000 height 322
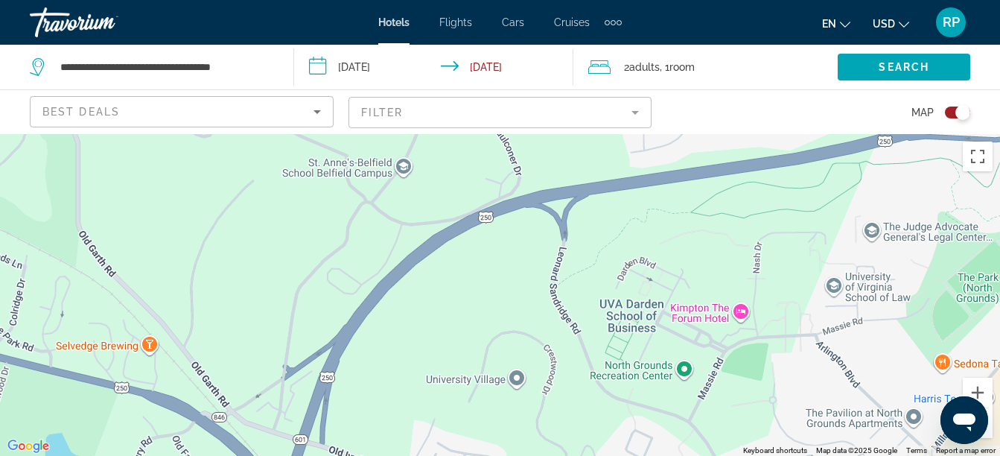
drag, startPoint x: 425, startPoint y: 378, endPoint x: 520, endPoint y: 296, distance: 125.6
click at [520, 296] on div "To activate drag with keyboard, press Alt + Enter. Once in keyboard drag state,…" at bounding box center [500, 295] width 1000 height 322
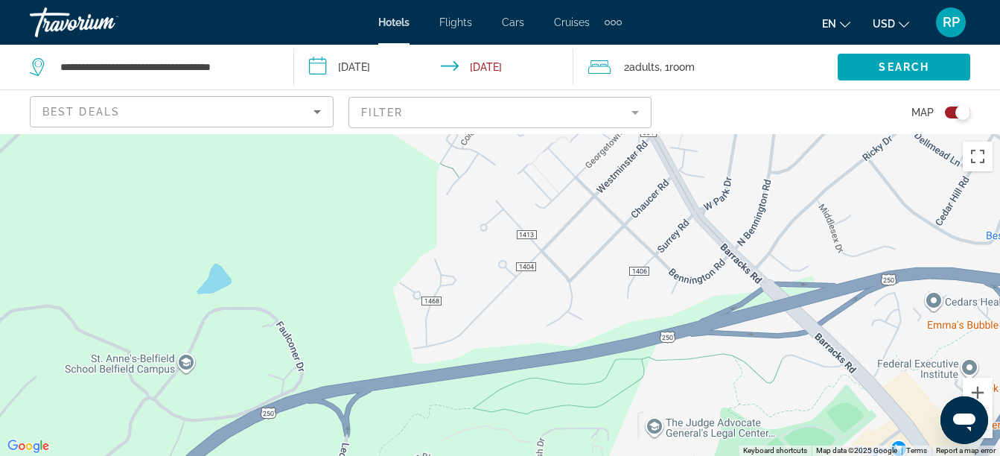
drag, startPoint x: 687, startPoint y: 282, endPoint x: 610, endPoint y: 396, distance: 138.0
click at [610, 396] on div "To activate drag with keyboard, press Alt + Enter. Once in keyboard drag state,…" at bounding box center [500, 295] width 1000 height 322
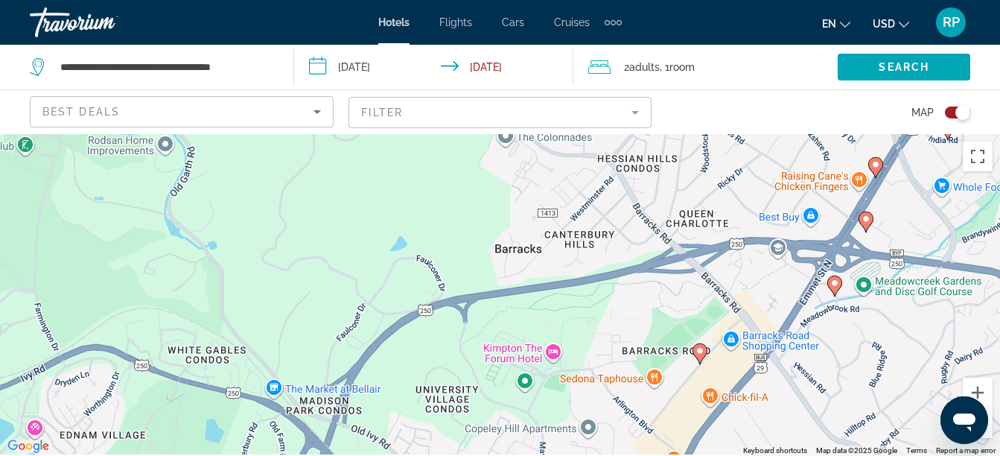
drag, startPoint x: 633, startPoint y: 373, endPoint x: 612, endPoint y: 269, distance: 106.5
click at [612, 269] on div "To activate drag with keyboard, press Alt + Enter. Once in keyboard drag state,…" at bounding box center [500, 295] width 1000 height 322
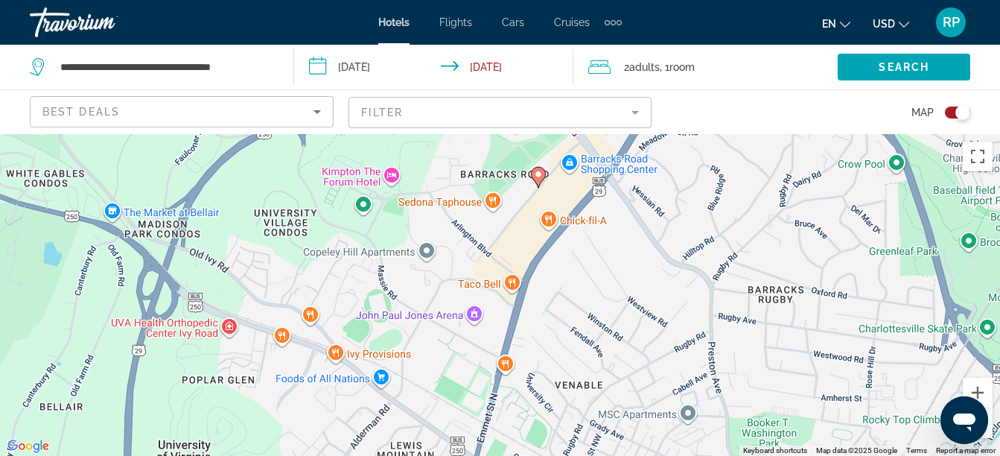
drag, startPoint x: 657, startPoint y: 356, endPoint x: 501, endPoint y: 190, distance: 228.2
click at [501, 190] on div "To activate drag with keyboard, press Alt + Enter. Once in keyboard drag state,…" at bounding box center [500, 295] width 1000 height 322
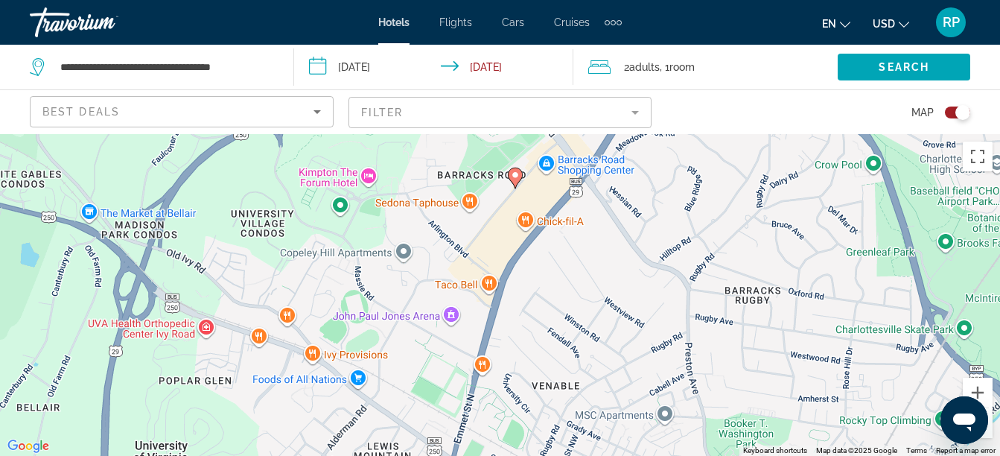
drag, startPoint x: 585, startPoint y: 326, endPoint x: 561, endPoint y: 326, distance: 23.8
click at [561, 326] on div "To activate drag with keyboard, press Alt + Enter. Once in keyboard drag state,…" at bounding box center [500, 295] width 1000 height 322
click at [516, 174] on image "Main content" at bounding box center [515, 175] width 9 height 9
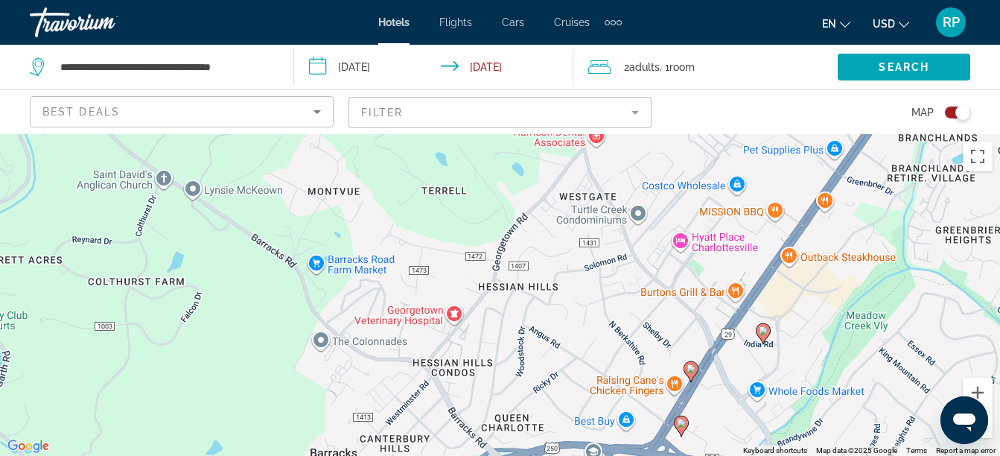
click at [965, 112] on div "Toggle map" at bounding box center [963, 112] width 15 height 15
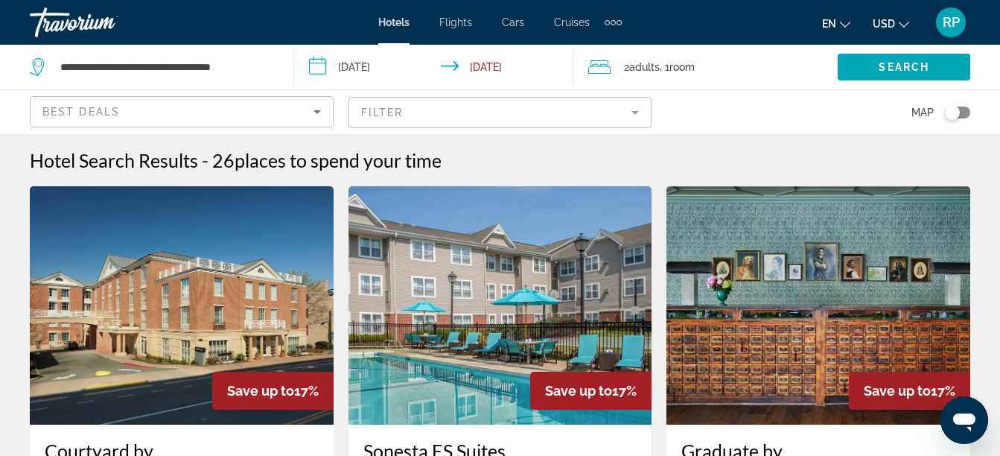
click at [629, 107] on mat-form-field "Filter" at bounding box center [501, 112] width 304 height 31
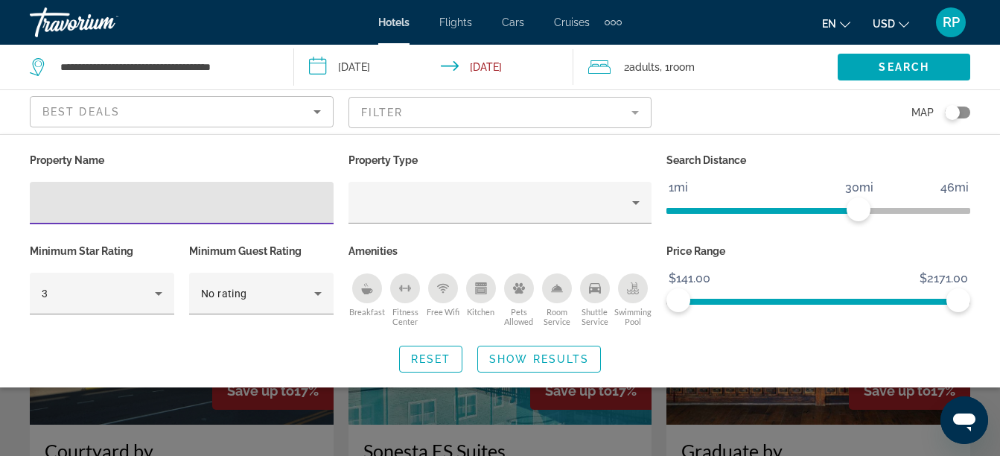
click at [355, 289] on div "Breakfast" at bounding box center [367, 288] width 30 height 30
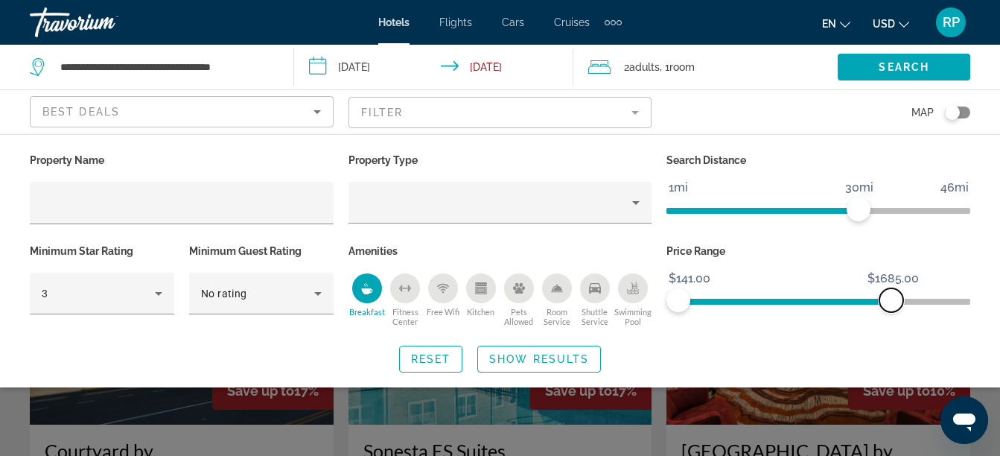
drag, startPoint x: 962, startPoint y: 302, endPoint x: 892, endPoint y: 309, distance: 71.1
click at [892, 309] on span "ngx-slider-max" at bounding box center [892, 300] width 24 height 24
drag, startPoint x: 855, startPoint y: 212, endPoint x: 749, endPoint y: 205, distance: 106.7
click at [749, 205] on span "ngx-slider" at bounding box center [747, 209] width 24 height 24
click at [897, 298] on span "ngx-slider-max" at bounding box center [892, 300] width 24 height 24
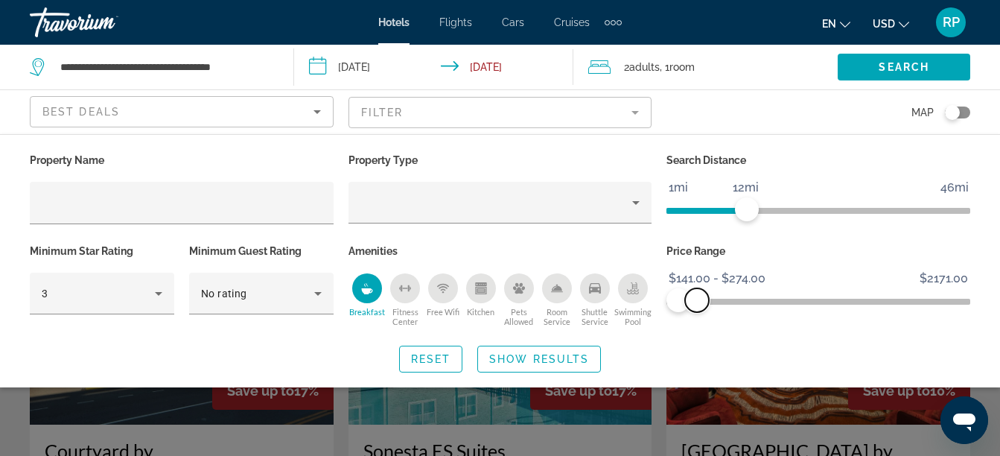
drag, startPoint x: 897, startPoint y: 298, endPoint x: 697, endPoint y: 298, distance: 199.6
click at [697, 298] on span "ngx-slider-max" at bounding box center [697, 300] width 24 height 24
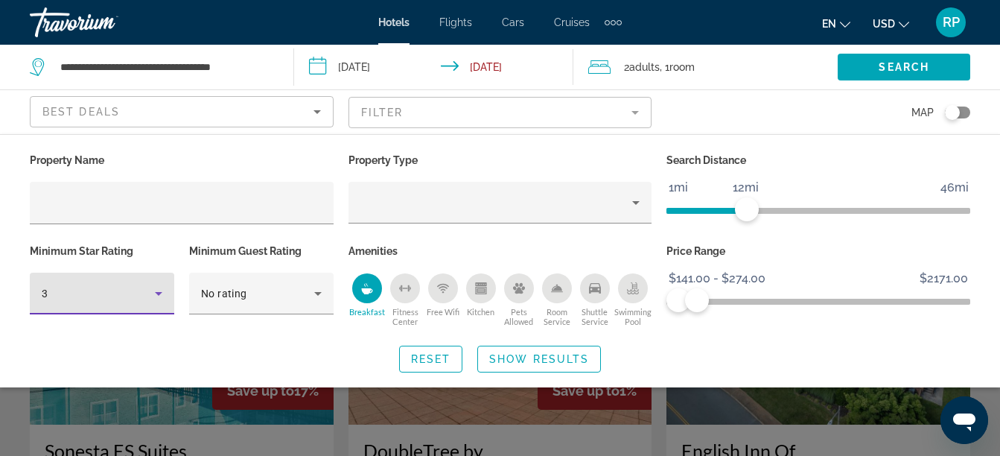
click at [156, 293] on icon "Hotel Filters" at bounding box center [159, 294] width 18 height 18
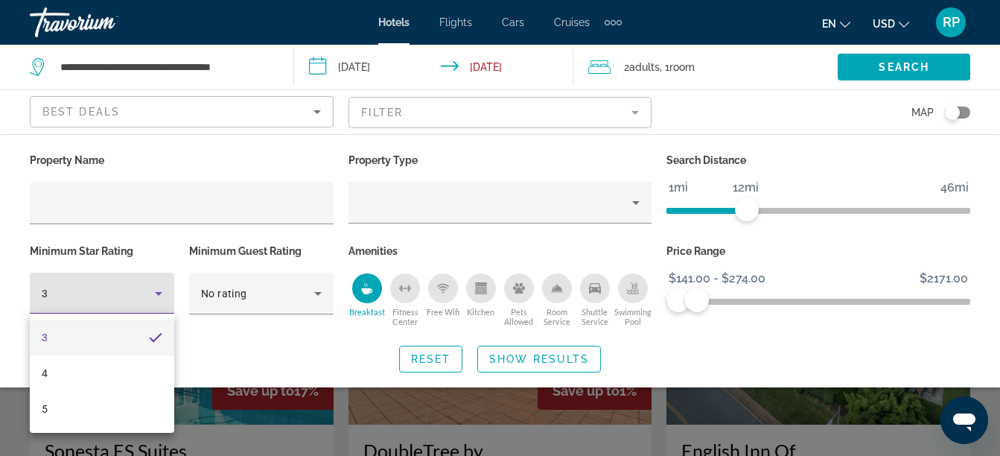
click at [513, 362] on div at bounding box center [500, 228] width 1000 height 456
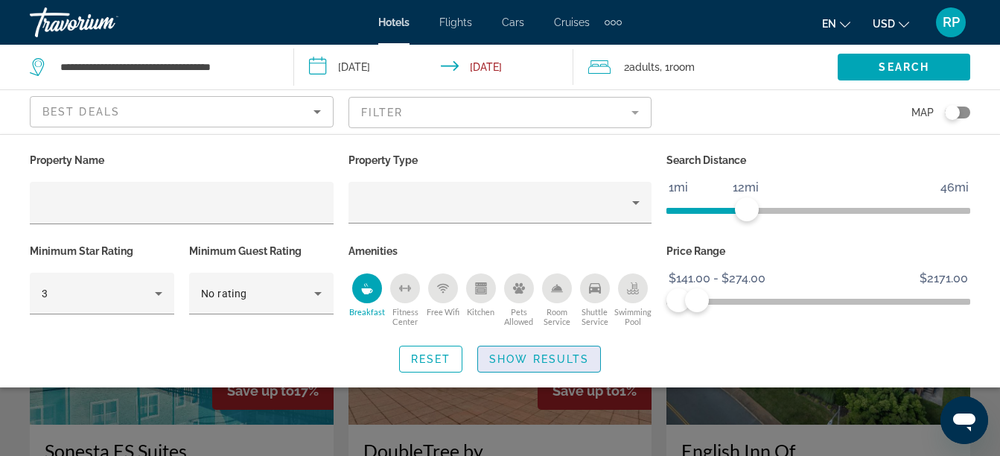
click at [542, 354] on span "Show Results" at bounding box center [539, 359] width 100 height 12
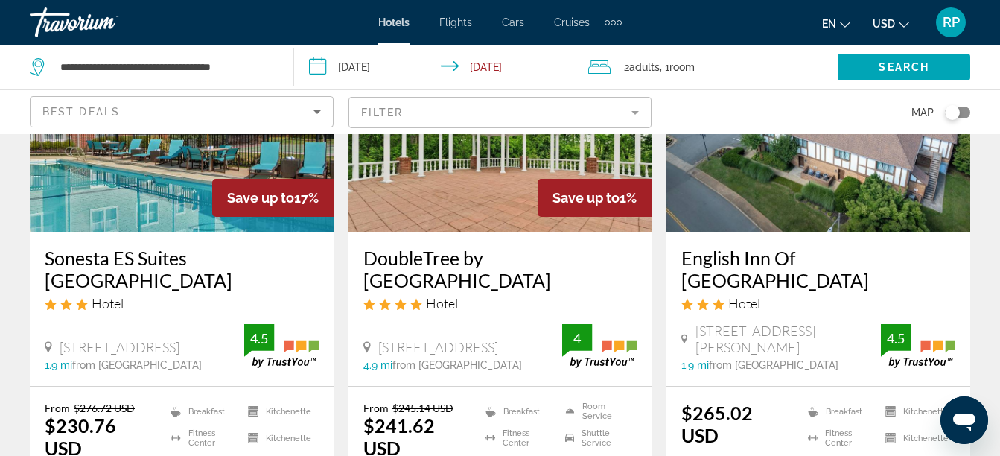
scroll to position [149, 0]
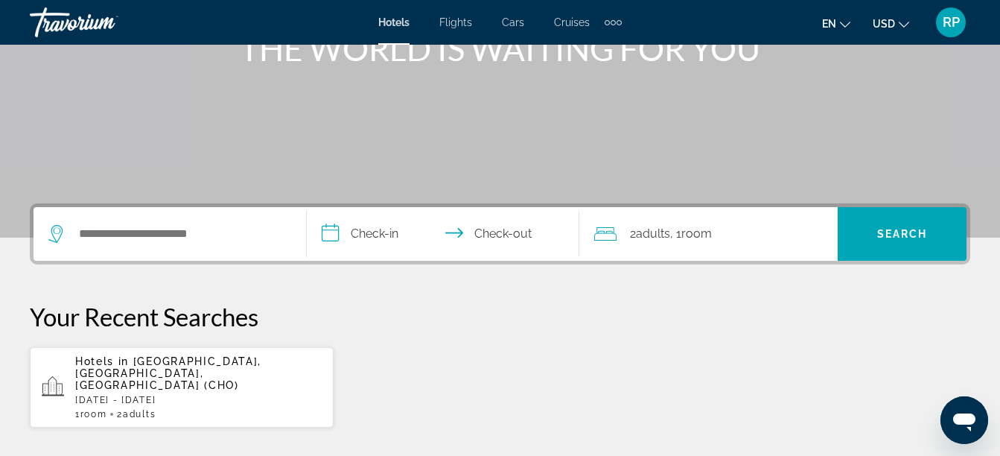
scroll to position [223, 0]
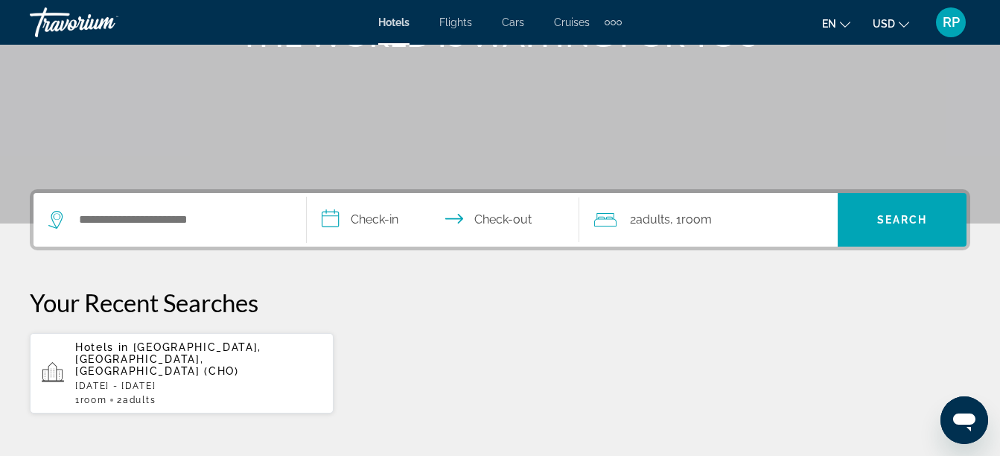
click at [156, 234] on div "Search widget" at bounding box center [169, 220] width 243 height 54
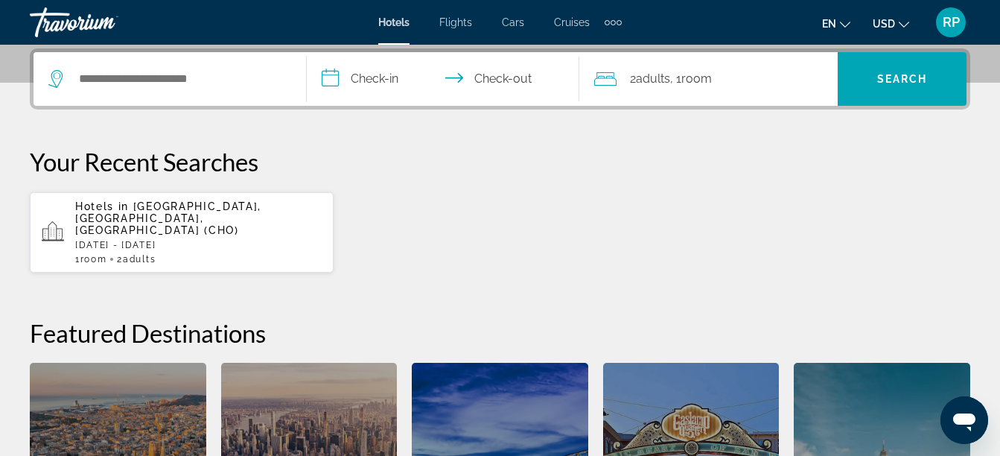
click at [171, 209] on span "[GEOGRAPHIC_DATA], [GEOGRAPHIC_DATA], [GEOGRAPHIC_DATA] (CHO)" at bounding box center [168, 218] width 186 height 36
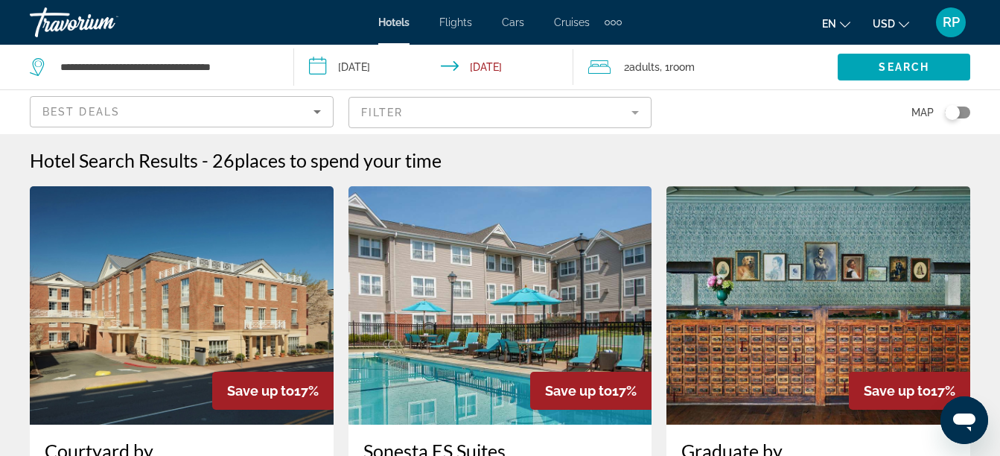
click at [635, 114] on mat-form-field "Filter" at bounding box center [501, 112] width 304 height 31
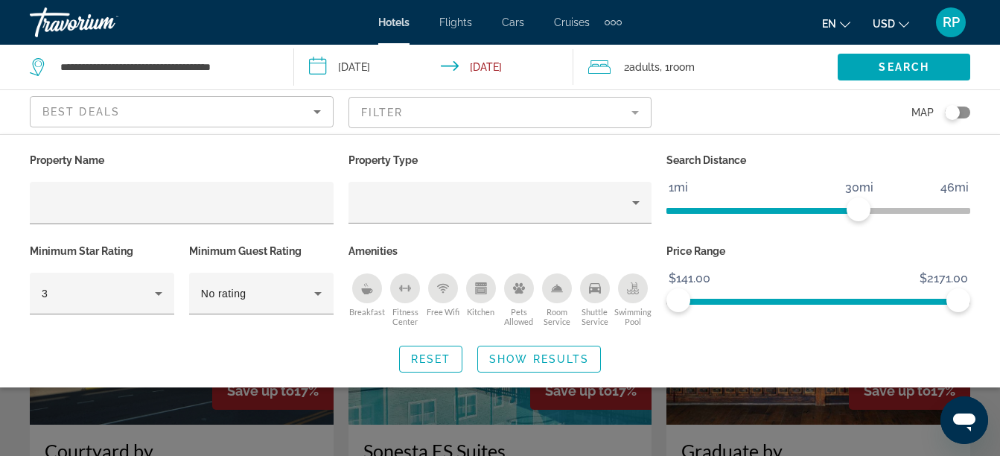
click at [367, 291] on icon "Breakfast" at bounding box center [367, 291] width 11 height 6
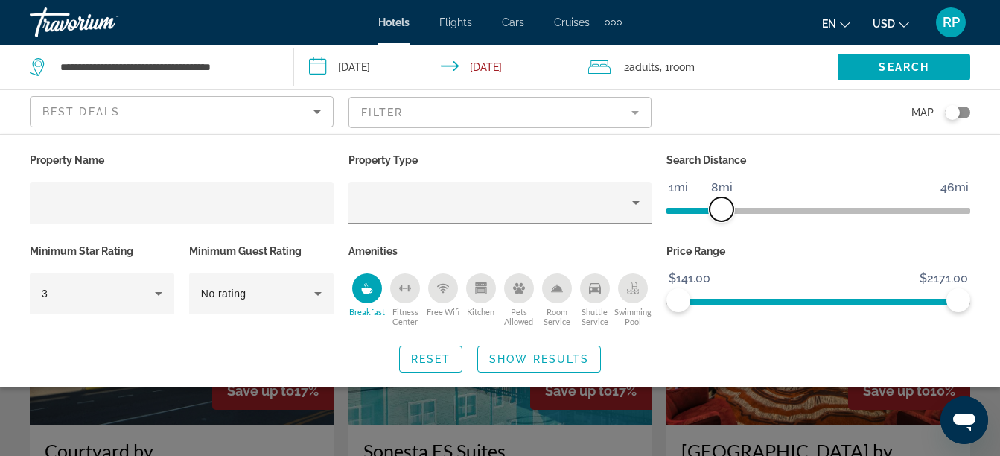
drag, startPoint x: 860, startPoint y: 207, endPoint x: 725, endPoint y: 218, distance: 135.3
click at [725, 218] on span "ngx-slider" at bounding box center [722, 209] width 24 height 24
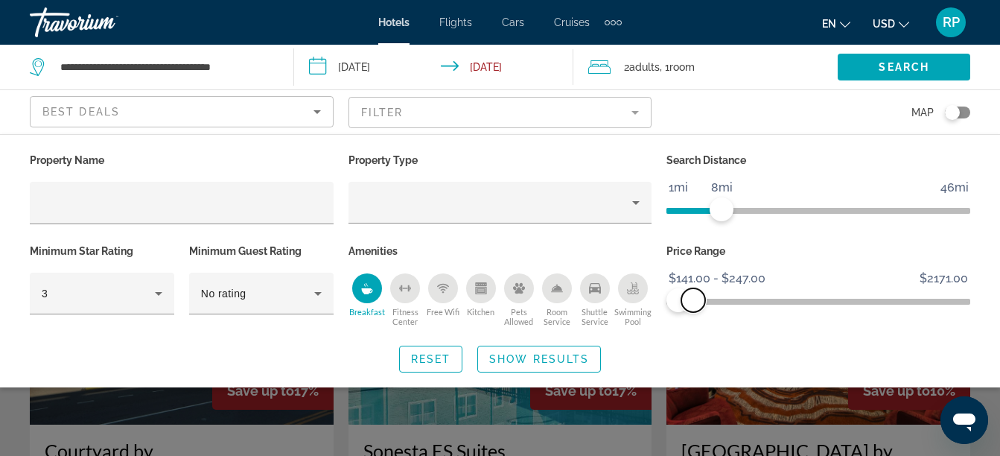
drag, startPoint x: 953, startPoint y: 305, endPoint x: 694, endPoint y: 298, distance: 260.1
click at [694, 298] on span "ngx-slider-max" at bounding box center [694, 300] width 24 height 24
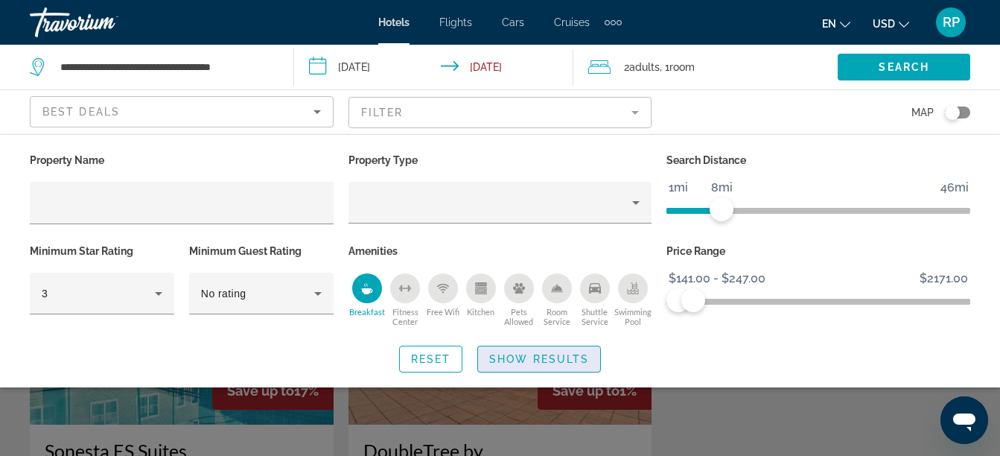
click at [506, 361] on span "Show Results" at bounding box center [539, 359] width 100 height 12
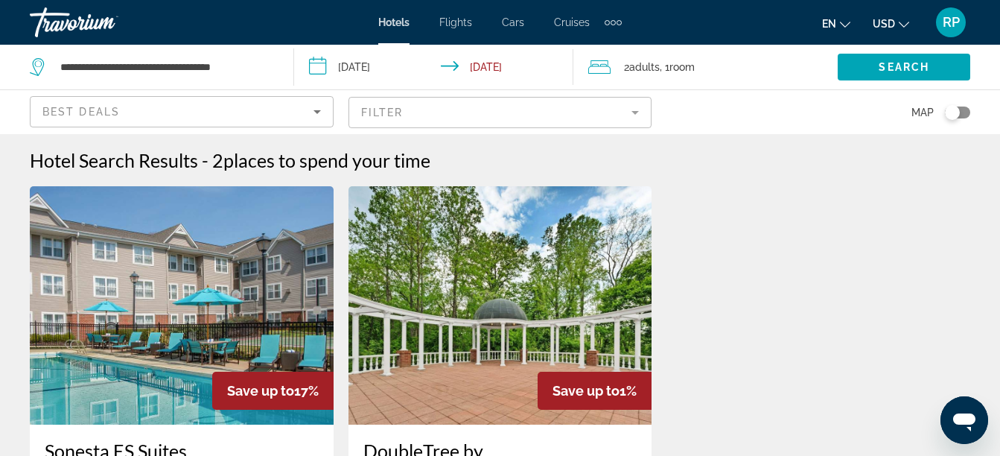
click at [631, 112] on mat-form-field "Filter" at bounding box center [501, 112] width 304 height 31
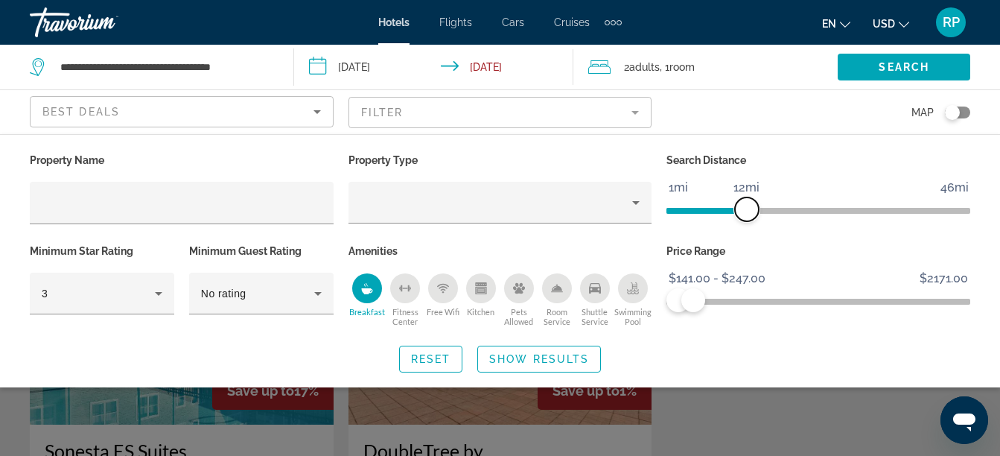
drag, startPoint x: 726, startPoint y: 209, endPoint x: 745, endPoint y: 215, distance: 20.5
click at [745, 215] on span "ngx-slider" at bounding box center [747, 209] width 24 height 24
click at [698, 296] on span "ngx-slider-max" at bounding box center [698, 300] width 24 height 24
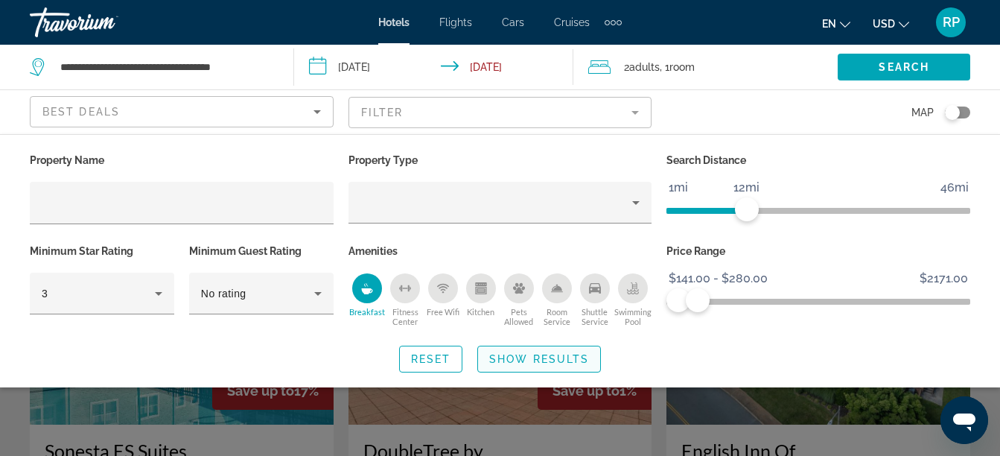
click at [536, 366] on span "Search widget" at bounding box center [539, 359] width 122 height 36
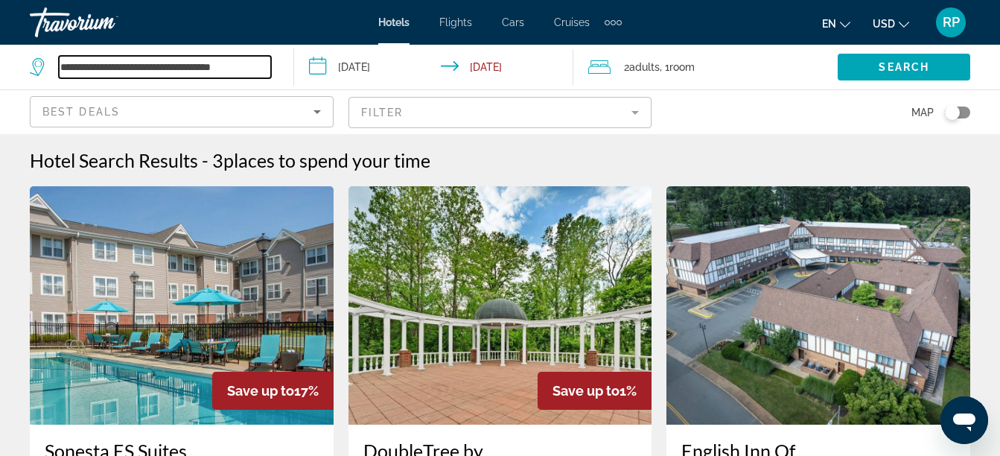
click at [267, 65] on input "**********" at bounding box center [165, 67] width 212 height 22
type input "*"
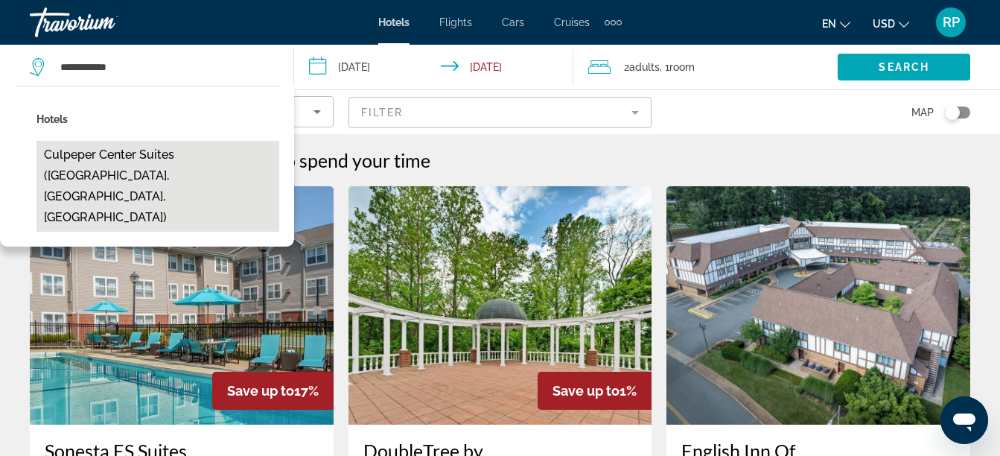
click at [130, 155] on button "Culpeper Center Suites (Culpeper, VA, US)" at bounding box center [158, 186] width 243 height 91
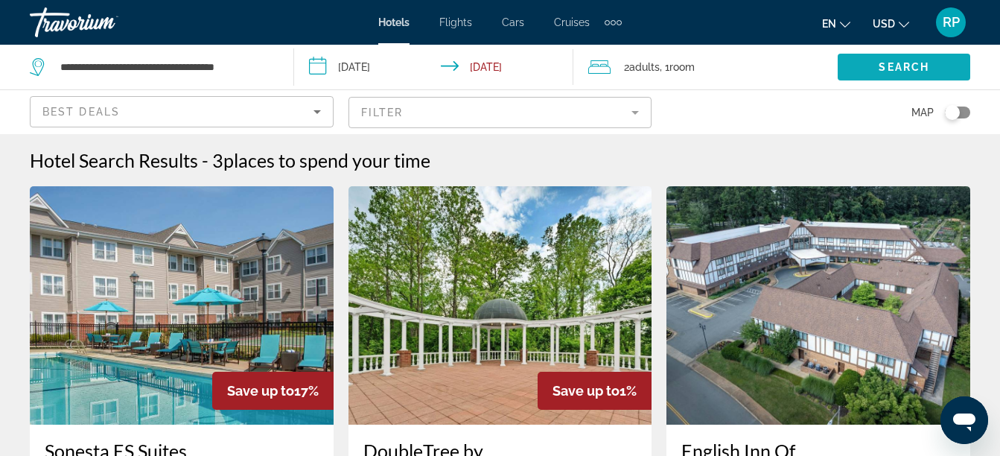
click at [908, 69] on span "Search" at bounding box center [904, 67] width 51 height 12
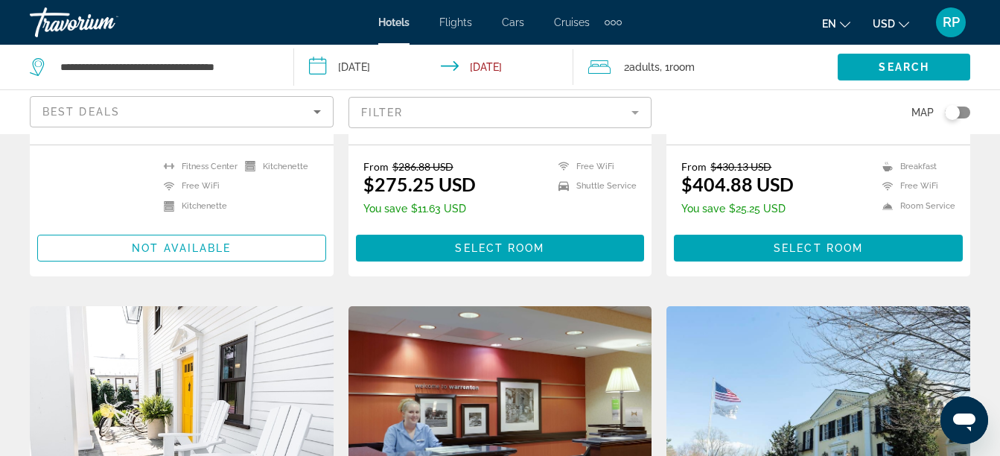
scroll to position [447, 0]
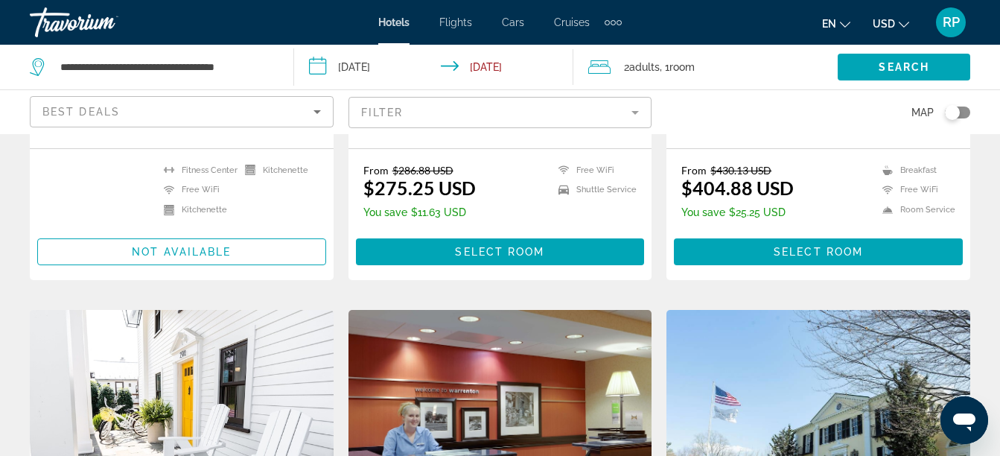
click at [638, 112] on mat-form-field "Filter" at bounding box center [501, 112] width 304 height 31
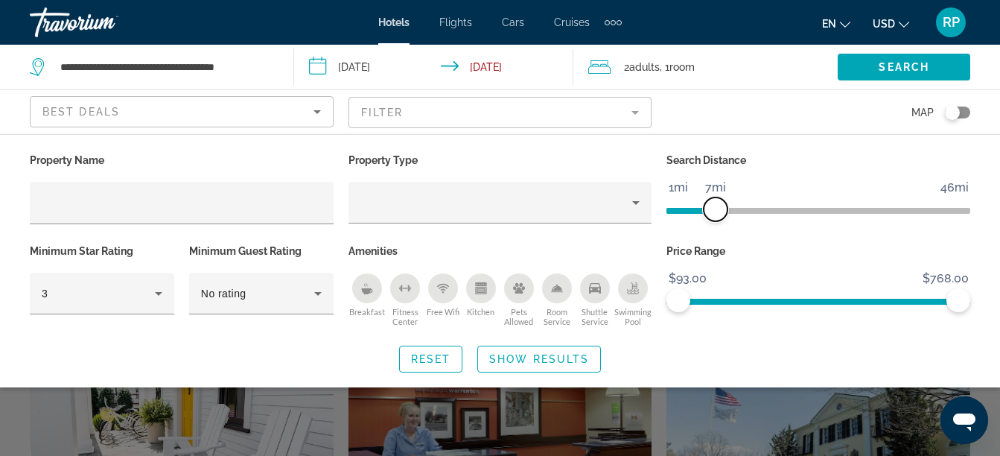
drag, startPoint x: 855, startPoint y: 211, endPoint x: 714, endPoint y: 217, distance: 140.9
click at [714, 217] on span "ngx-slider" at bounding box center [716, 209] width 24 height 24
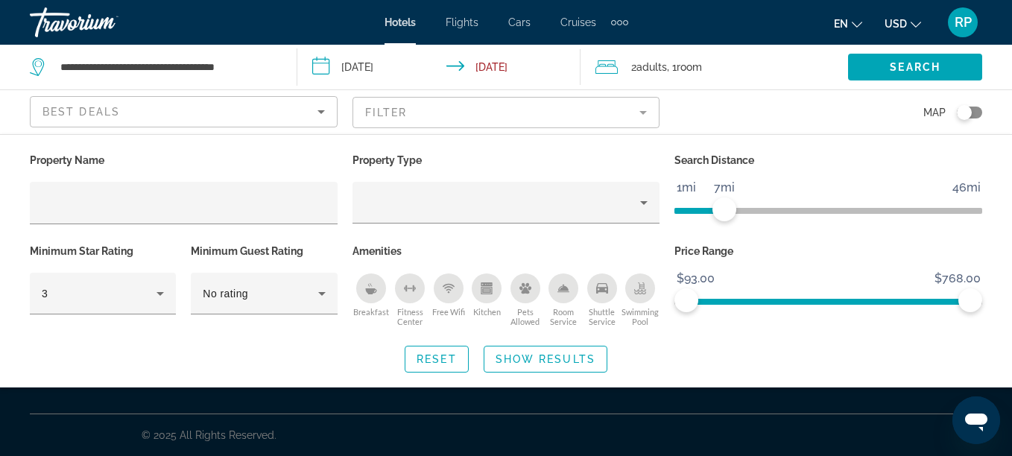
click at [364, 287] on div "Breakfast" at bounding box center [371, 288] width 30 height 30
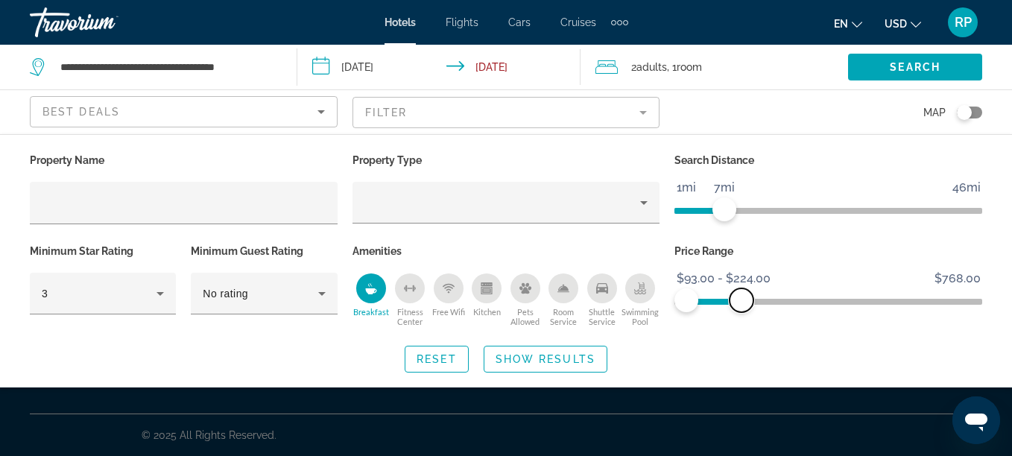
drag, startPoint x: 966, startPoint y: 295, endPoint x: 741, endPoint y: 296, distance: 225.0
click at [741, 296] on span "ngx-slider-max" at bounding box center [741, 300] width 24 height 24
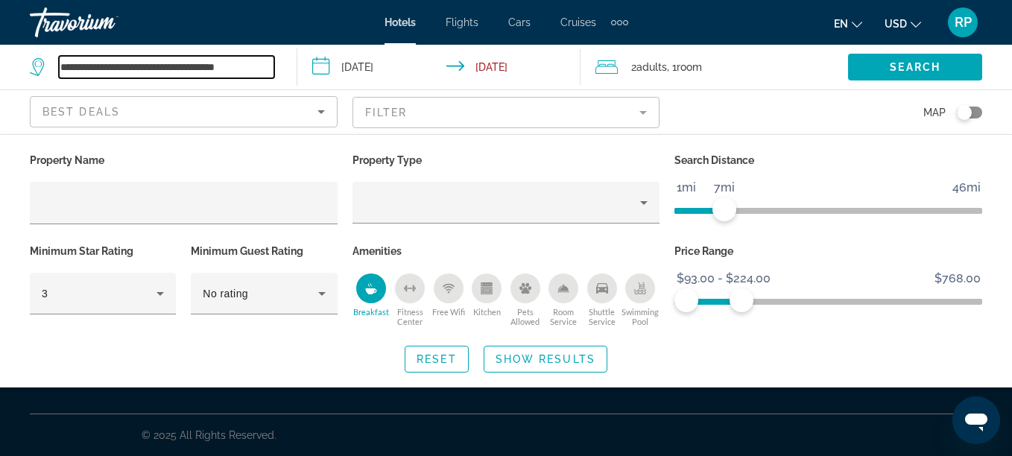
click at [264, 73] on input "**********" at bounding box center [166, 67] width 215 height 22
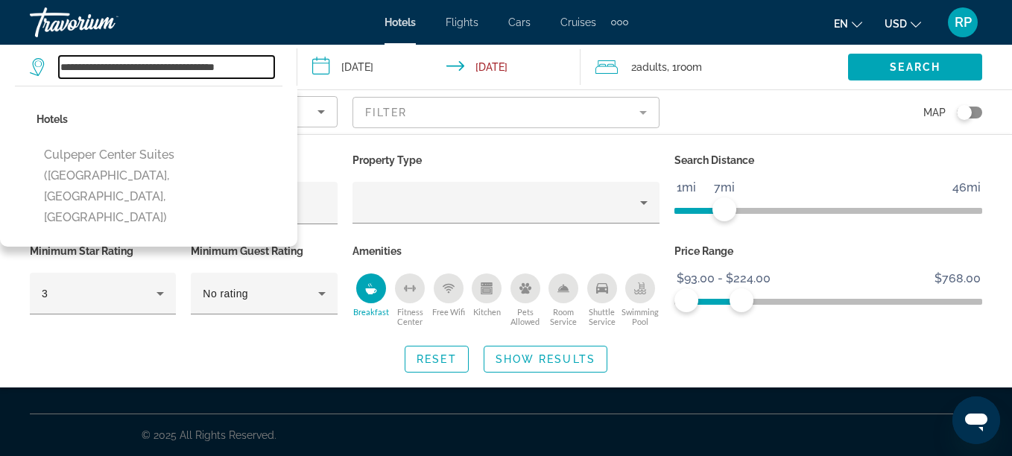
drag, startPoint x: 111, startPoint y: 68, endPoint x: 223, endPoint y: 68, distance: 112.5
click at [223, 68] on input "**********" at bounding box center [166, 67] width 215 height 22
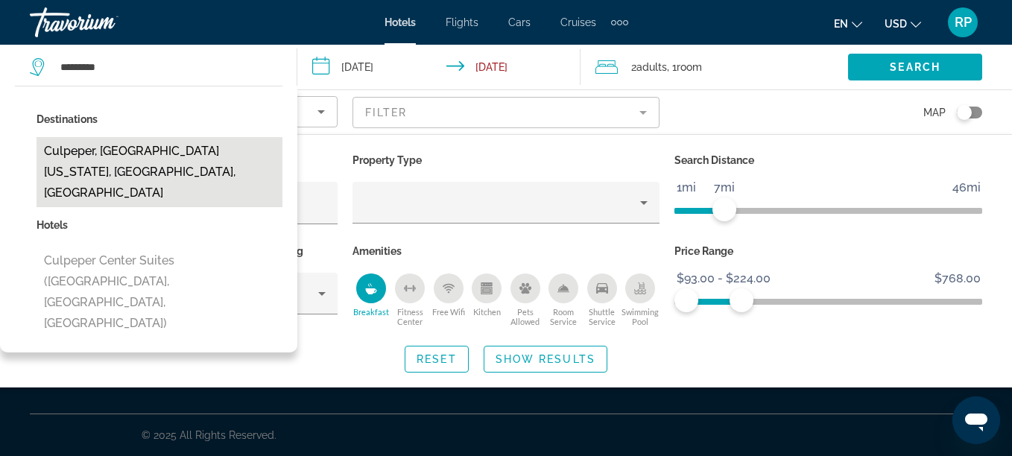
click at [120, 150] on button "Culpeper, Northern Virginia, VA, United States" at bounding box center [160, 172] width 246 height 70
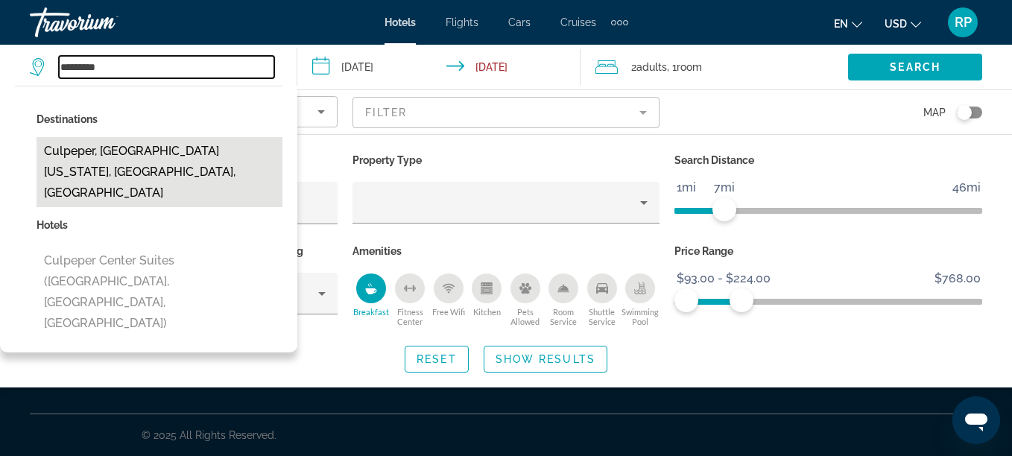
type input "**********"
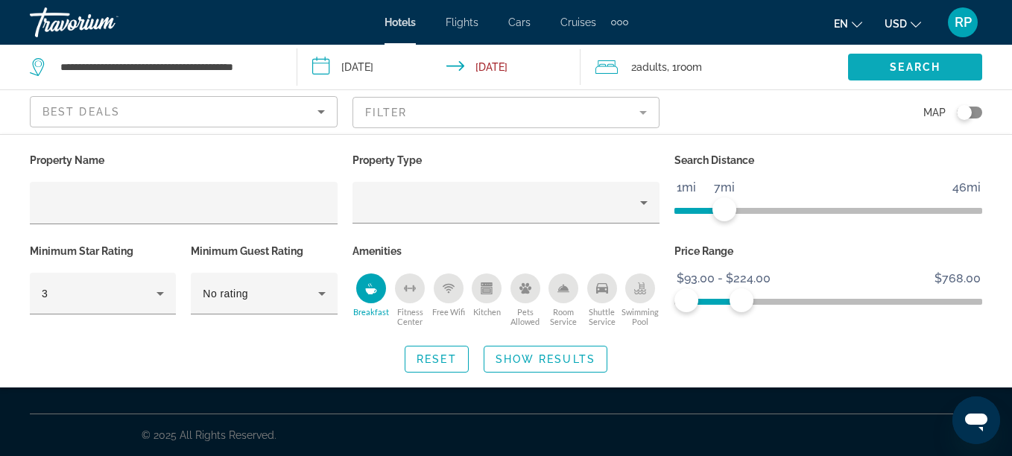
click at [910, 69] on span "Search" at bounding box center [914, 67] width 51 height 12
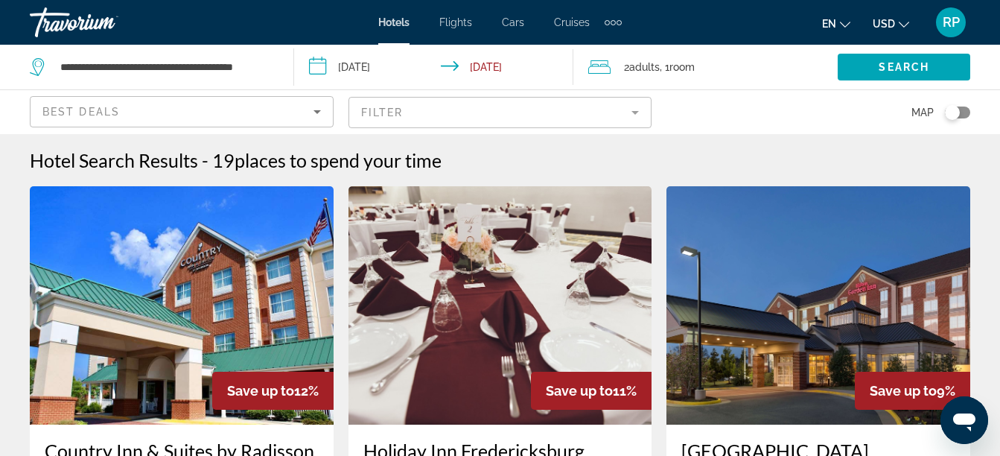
click at [629, 110] on mat-form-field "Filter" at bounding box center [501, 112] width 304 height 31
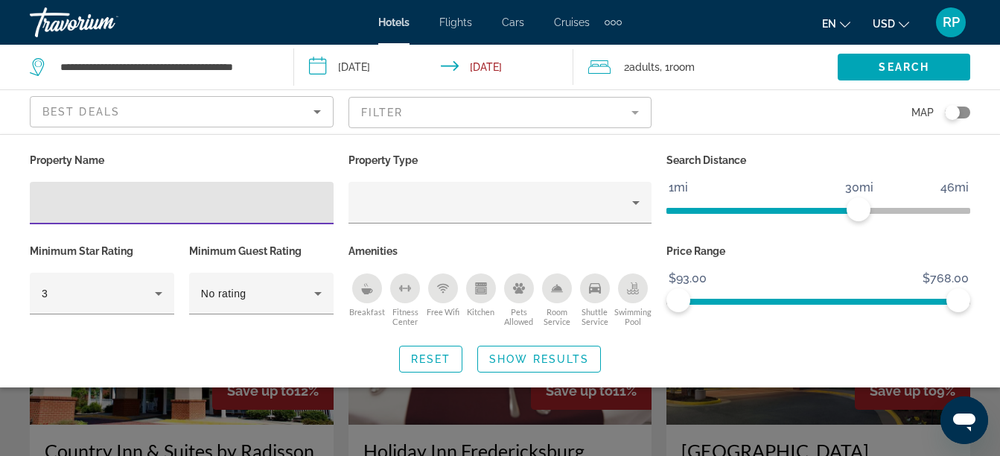
click at [366, 286] on icon "Breakfast" at bounding box center [365, 285] width 2 height 4
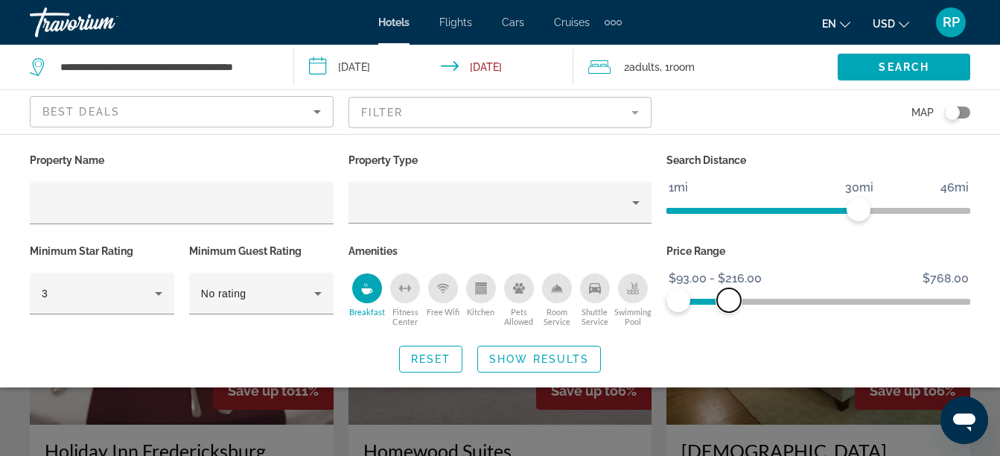
drag, startPoint x: 965, startPoint y: 299, endPoint x: 731, endPoint y: 318, distance: 234.6
click at [731, 318] on div "Price Range $93.00 $768.00 $93.00 $216.00 $93.00 - $216.00" at bounding box center [818, 286] width 319 height 90
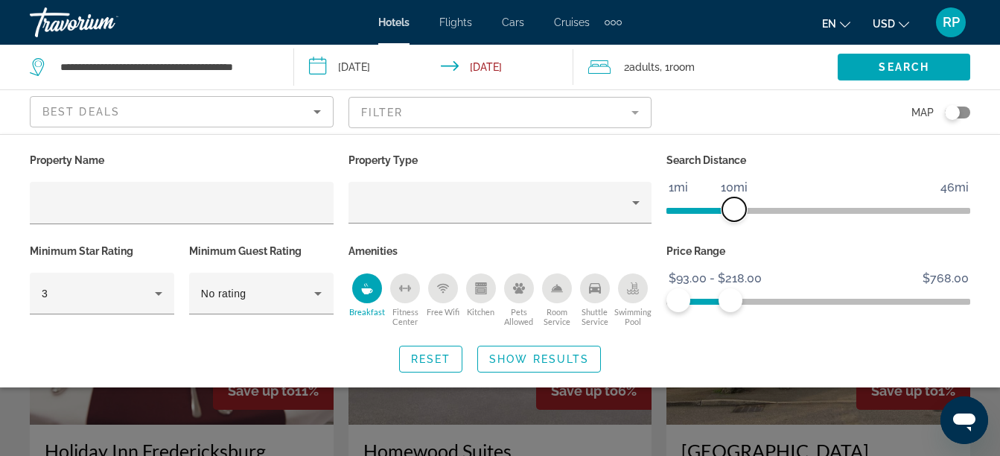
drag, startPoint x: 848, startPoint y: 205, endPoint x: 732, endPoint y: 209, distance: 115.5
click at [732, 209] on span "ngx-slider" at bounding box center [735, 209] width 24 height 24
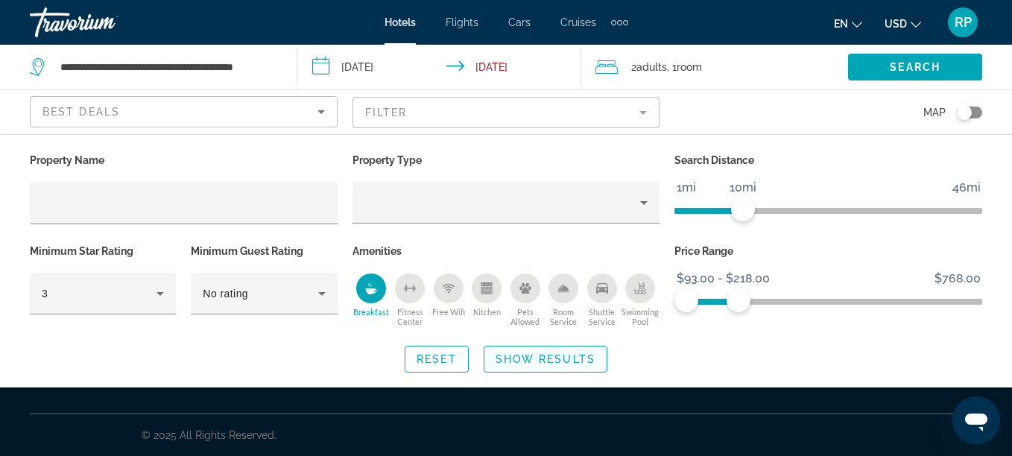
click at [515, 364] on span "Show Results" at bounding box center [545, 359] width 100 height 12
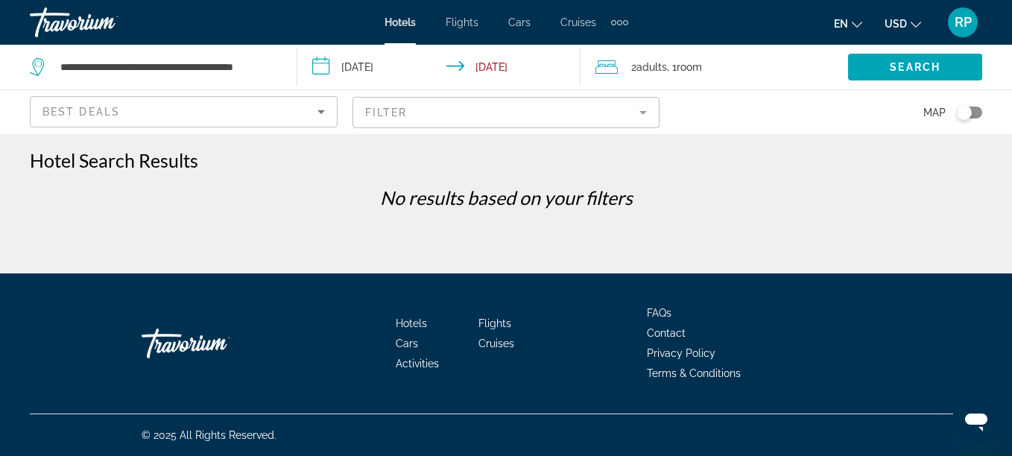
click at [647, 111] on mat-form-field "Filter" at bounding box center [506, 112] width 308 height 31
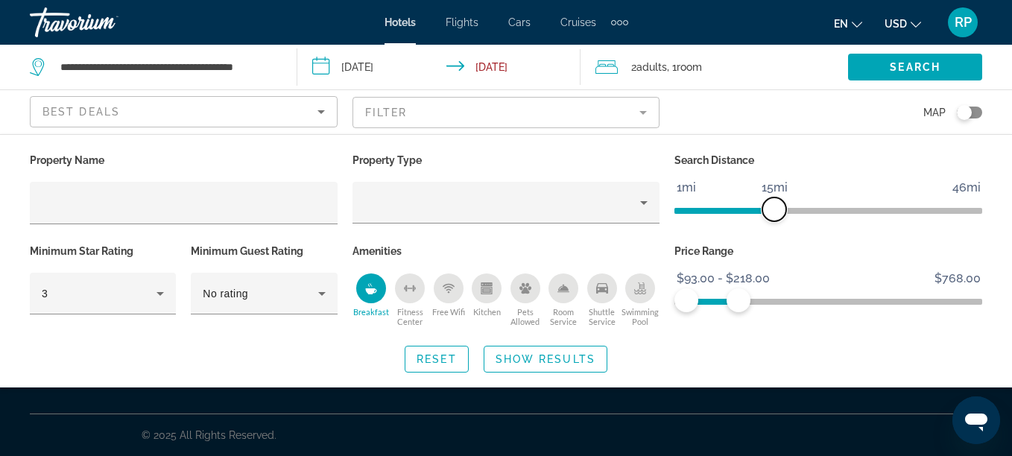
drag, startPoint x: 735, startPoint y: 210, endPoint x: 775, endPoint y: 208, distance: 40.3
click at [775, 208] on span "ngx-slider" at bounding box center [774, 209] width 24 height 24
click at [524, 356] on span "Show Results" at bounding box center [545, 359] width 100 height 12
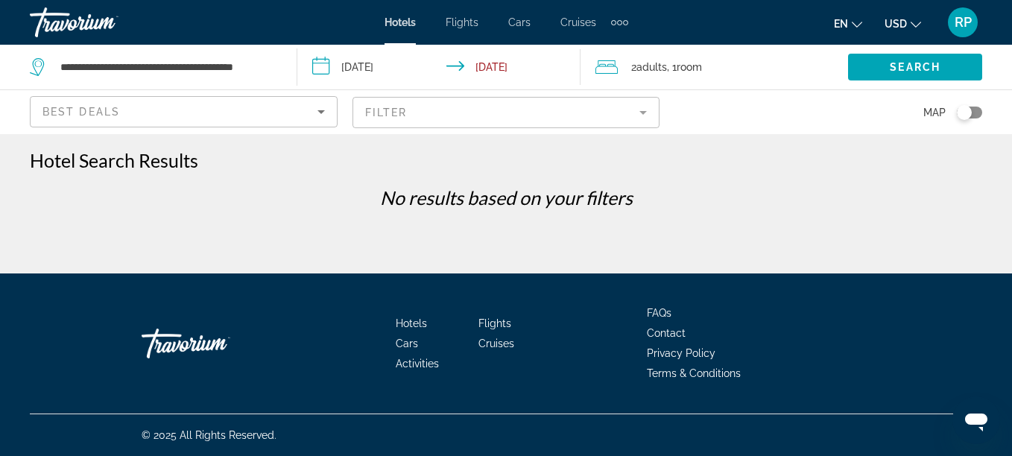
click at [643, 112] on mat-form-field "Filter" at bounding box center [506, 112] width 308 height 31
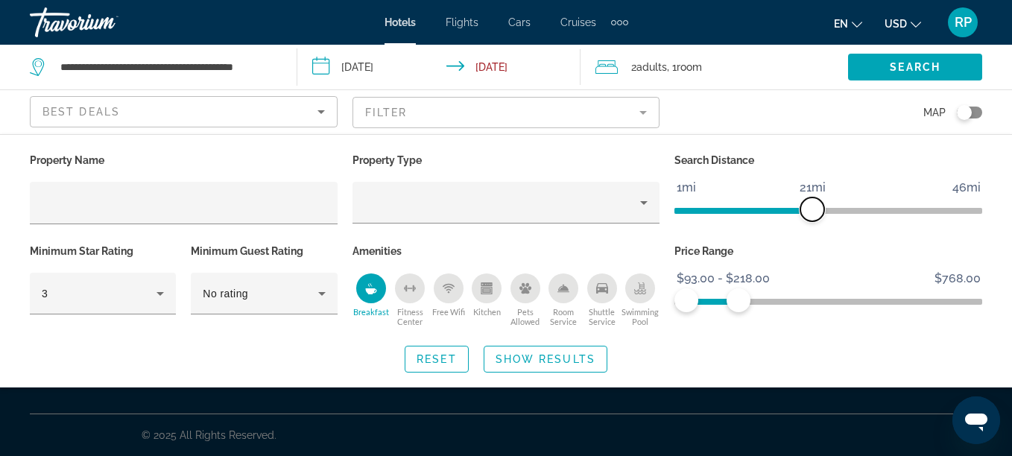
drag, startPoint x: 773, startPoint y: 201, endPoint x: 813, endPoint y: 197, distance: 39.7
click at [813, 197] on span "ngx-slider" at bounding box center [812, 209] width 24 height 24
